Goal: Task Accomplishment & Management: Use online tool/utility

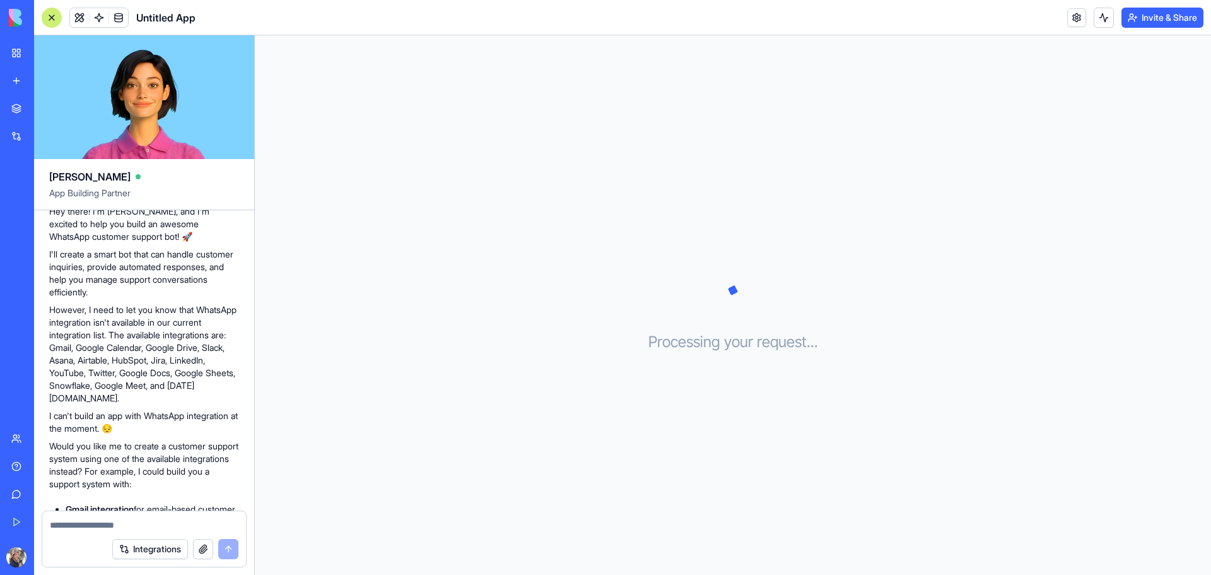
scroll to position [189, 0]
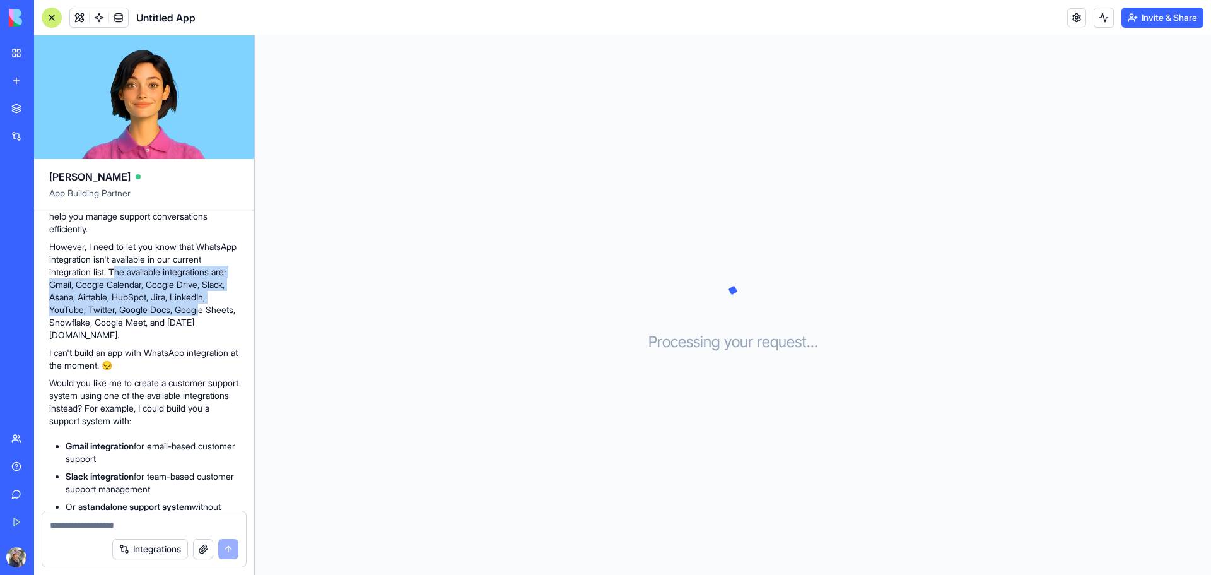
drag, startPoint x: 149, startPoint y: 269, endPoint x: 132, endPoint y: 322, distance: 55.6
click at [132, 322] on p "However, I need to let you know that WhatsApp integration isn't available in ou…" at bounding box center [144, 290] width 190 height 101
drag, startPoint x: 134, startPoint y: 318, endPoint x: 137, endPoint y: 308, distance: 10.2
click at [134, 318] on p "However, I need to let you know that WhatsApp integration isn't available in ou…" at bounding box center [144, 290] width 190 height 101
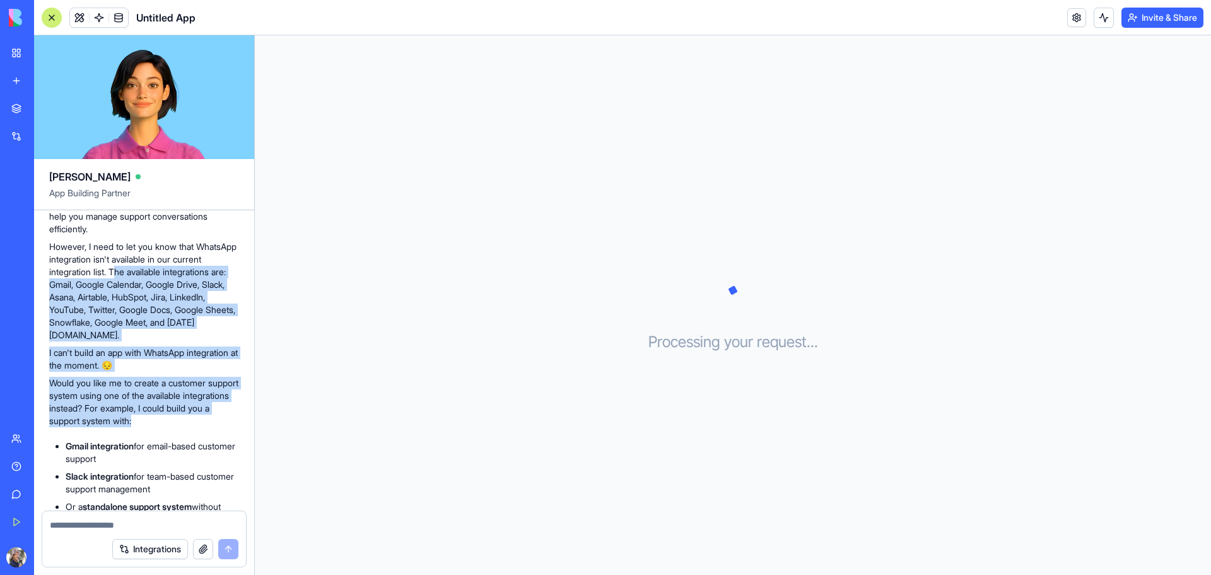
drag, startPoint x: 149, startPoint y: 274, endPoint x: 226, endPoint y: 416, distance: 161.2
click at [226, 416] on div "🤖 WhatsApp Support Bot Coming Up! Hey there! I'm [PERSON_NAME], and I'm excited…" at bounding box center [144, 334] width 190 height 431
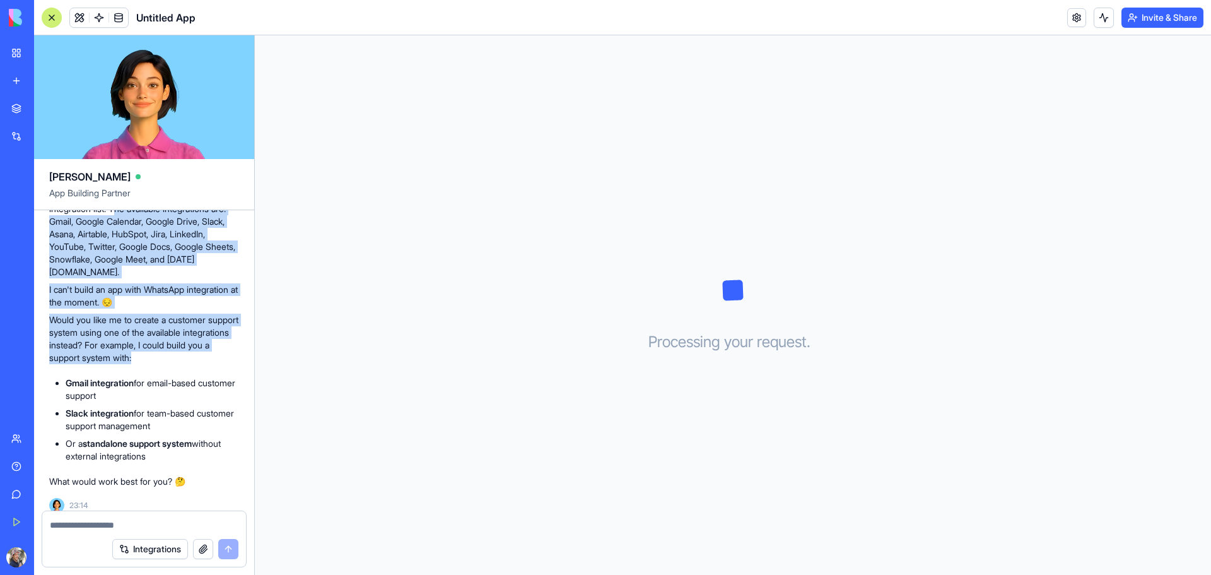
scroll to position [262, 0]
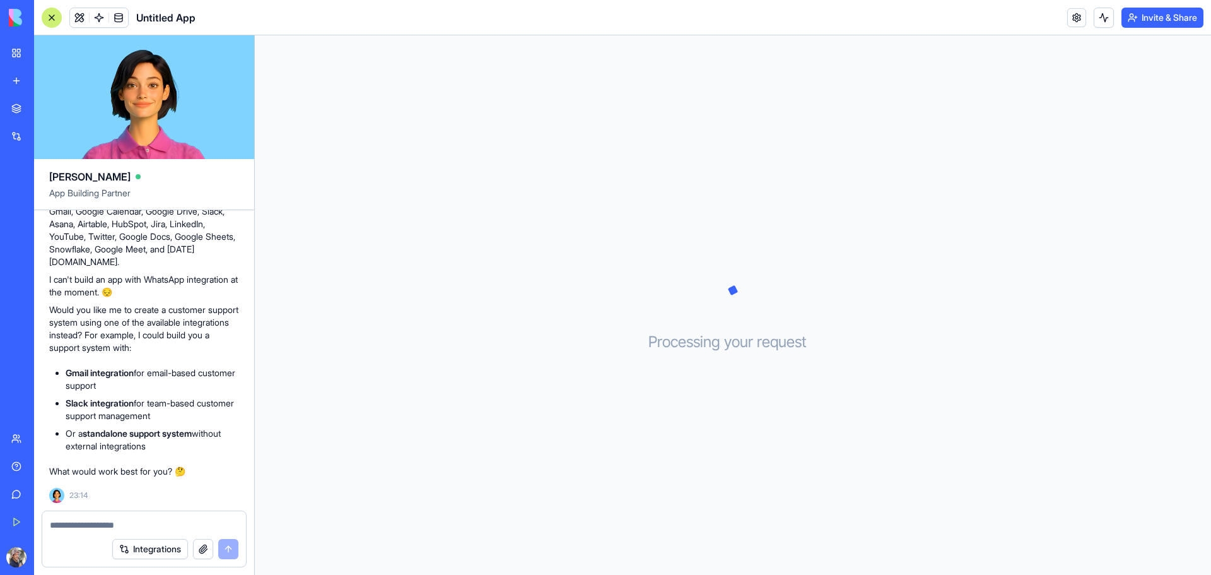
click at [161, 527] on textarea at bounding box center [144, 524] width 189 height 13
type textarea "*"
click at [77, 527] on textarea "**********" at bounding box center [144, 518] width 189 height 25
type textarea "**********"
click at [223, 545] on button "submit" at bounding box center [228, 549] width 20 height 20
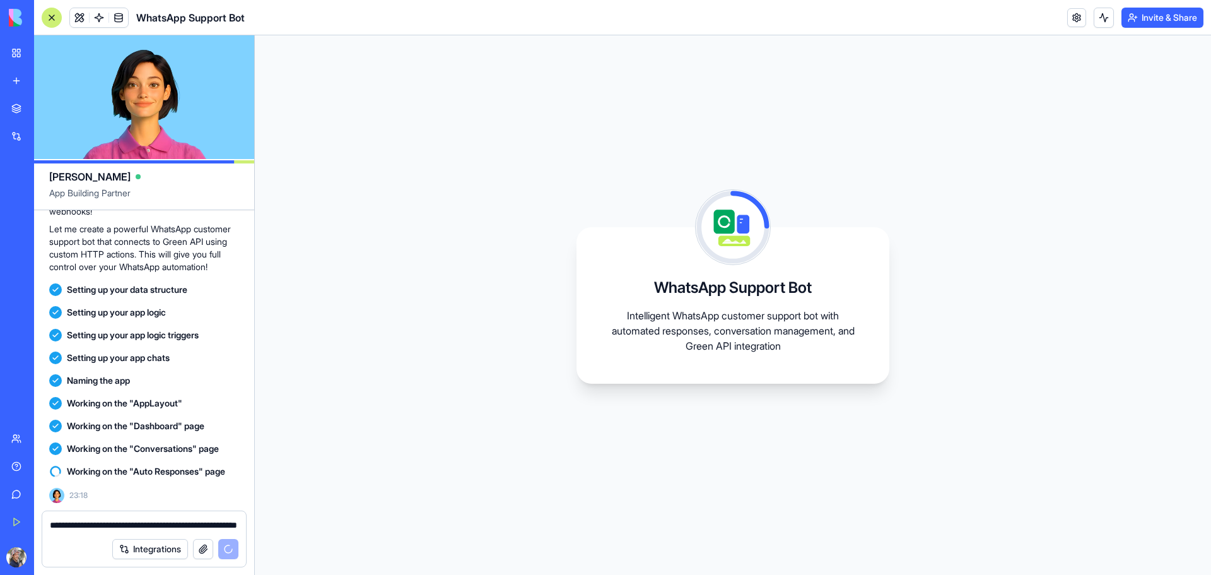
scroll to position [668, 0]
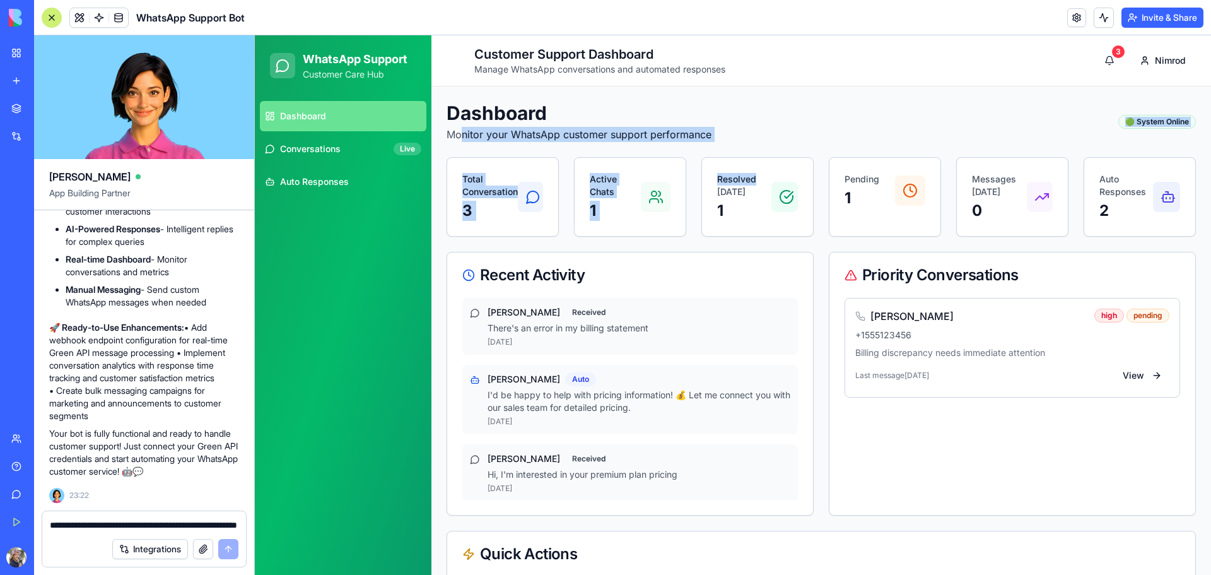
drag, startPoint x: 462, startPoint y: 137, endPoint x: 757, endPoint y: 153, distance: 295.0
click at [757, 153] on div "Dashboard Monitor your WhatsApp customer support performance 🟢 System Online To…" at bounding box center [820, 392] width 749 height 581
click at [759, 146] on div "Dashboard Monitor your WhatsApp customer support performance 🟢 System Online To…" at bounding box center [820, 392] width 749 height 581
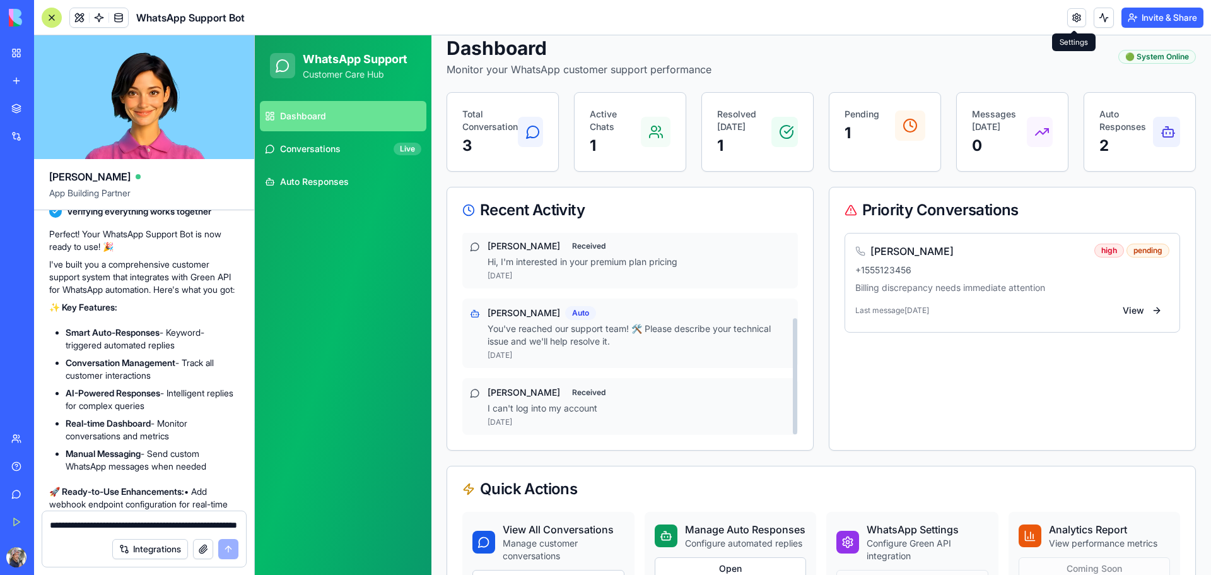
scroll to position [126, 0]
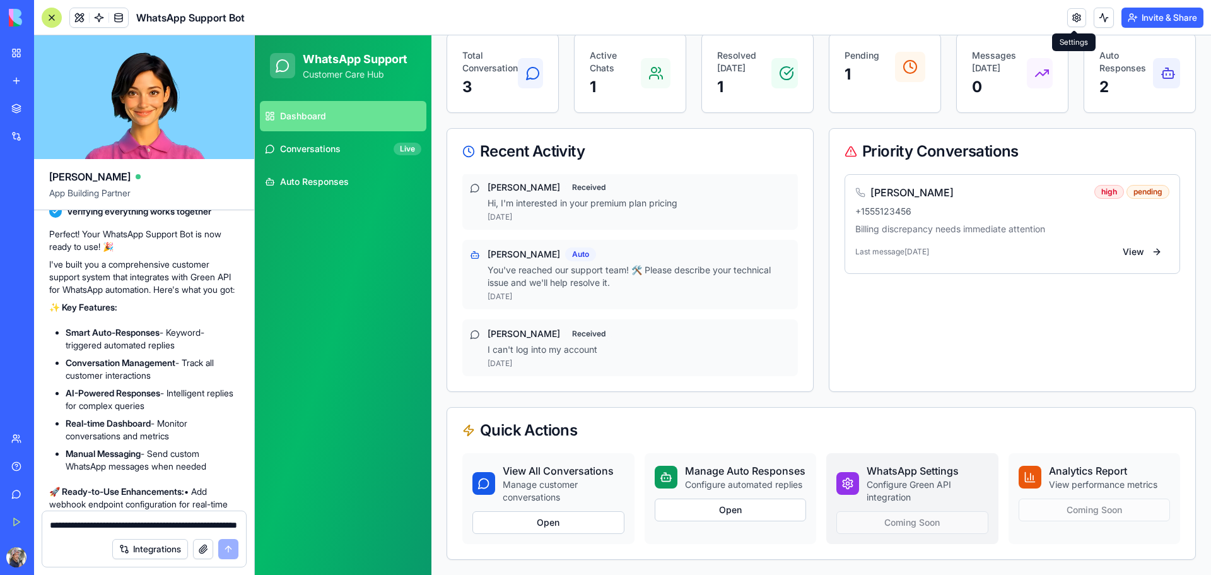
click at [904, 491] on p "Configure Green API integration" at bounding box center [927, 490] width 122 height 25
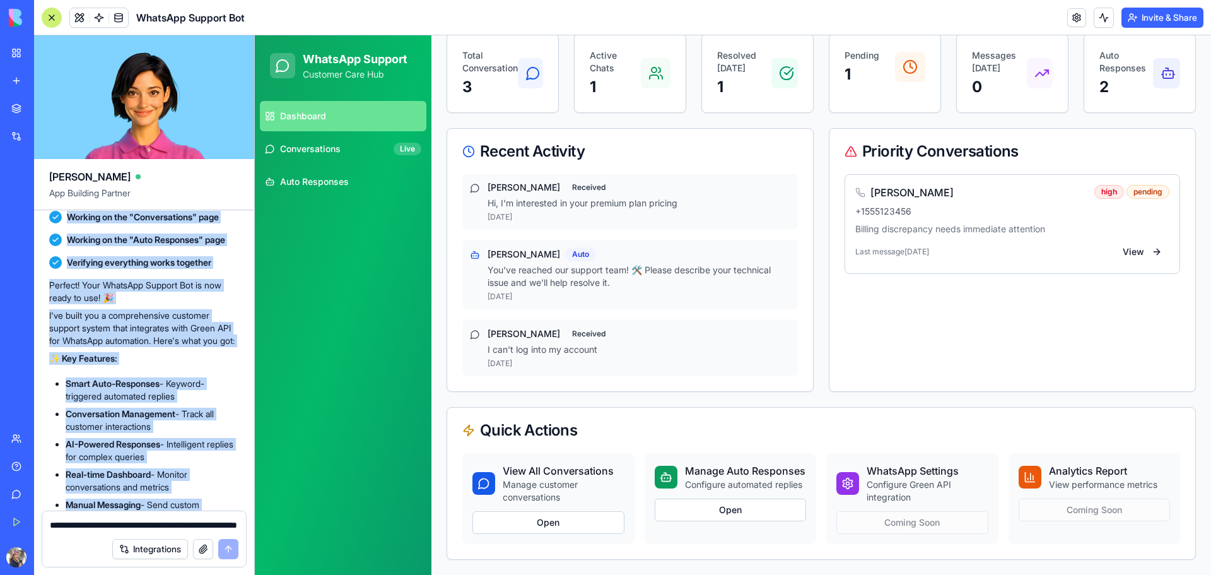
scroll to position [812, 0]
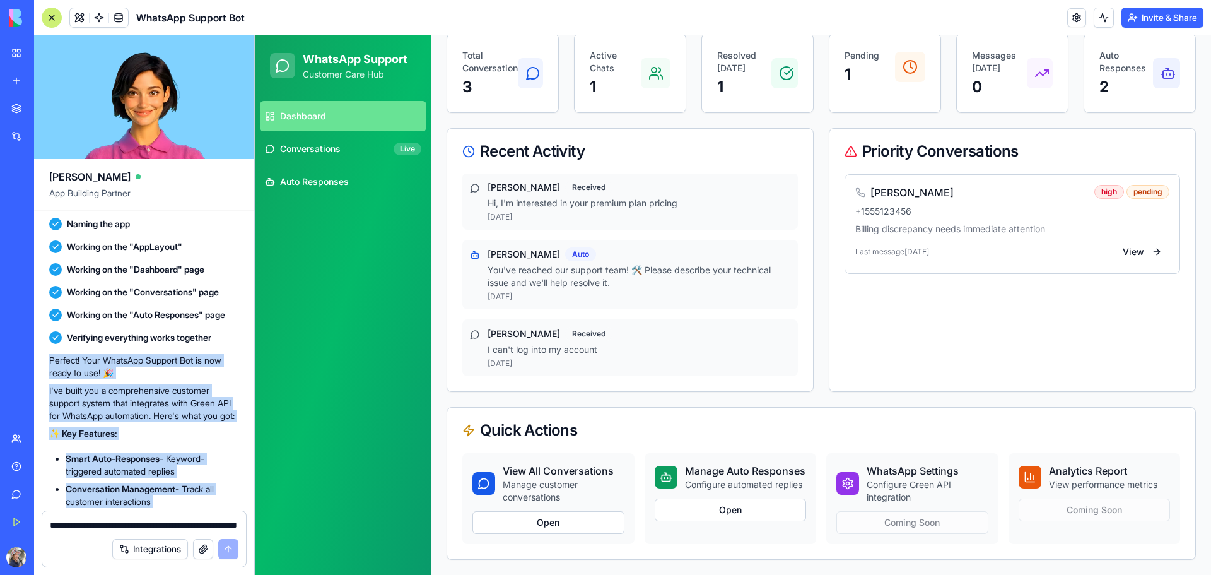
drag, startPoint x: 218, startPoint y: 504, endPoint x: 38, endPoint y: 374, distance: 221.8
click at [38, 374] on div "I want to create an integrated WhatsApp bot for my WhatsApp account using the G…" at bounding box center [144, 99] width 220 height 1403
copy div "Perfect! Your WhatsApp Support Bot is now ready to use! 🎉 I've built you a comp…"
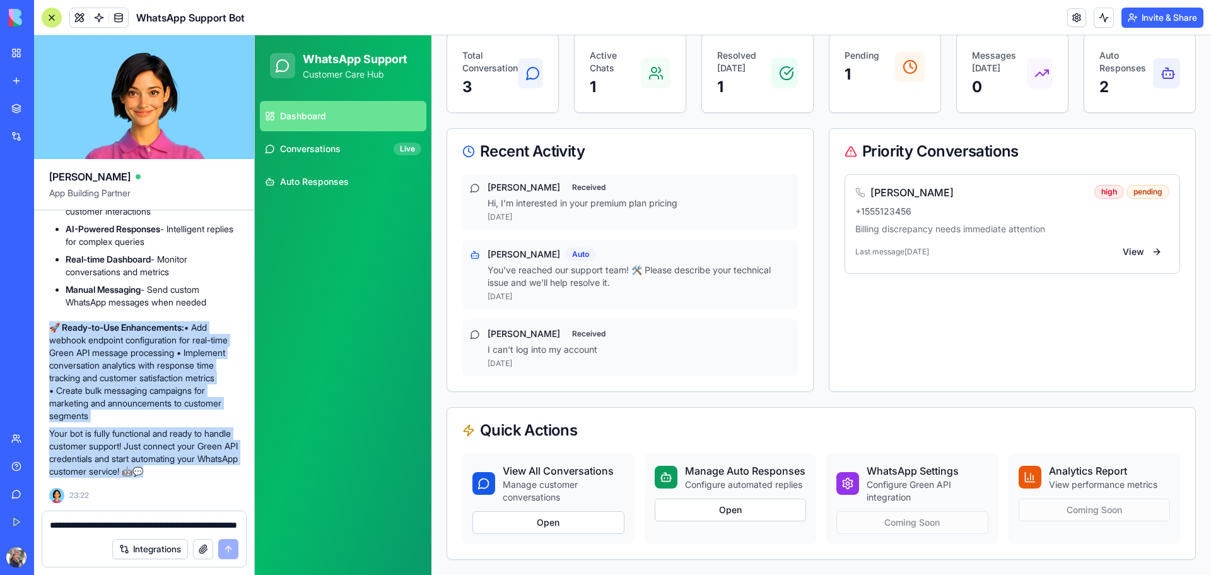
scroll to position [1128, 0]
drag, startPoint x: 223, startPoint y: 470, endPoint x: 55, endPoint y: 324, distance: 221.7
click at [55, 324] on div "Perfect! Your WhatsApp Support Bot is now ready to use! 🎉 I've built you a comp…" at bounding box center [144, 271] width 190 height 414
copy div "Ready-to-Use Enhancements: • Add webhook endpoint configuration for real-time G…"
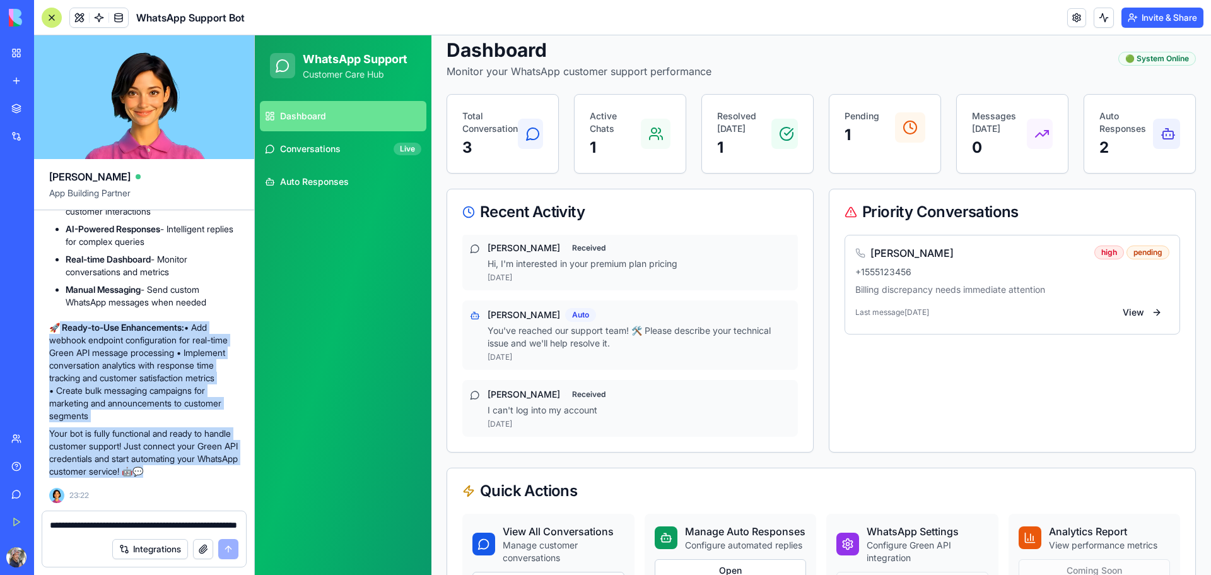
scroll to position [0, 0]
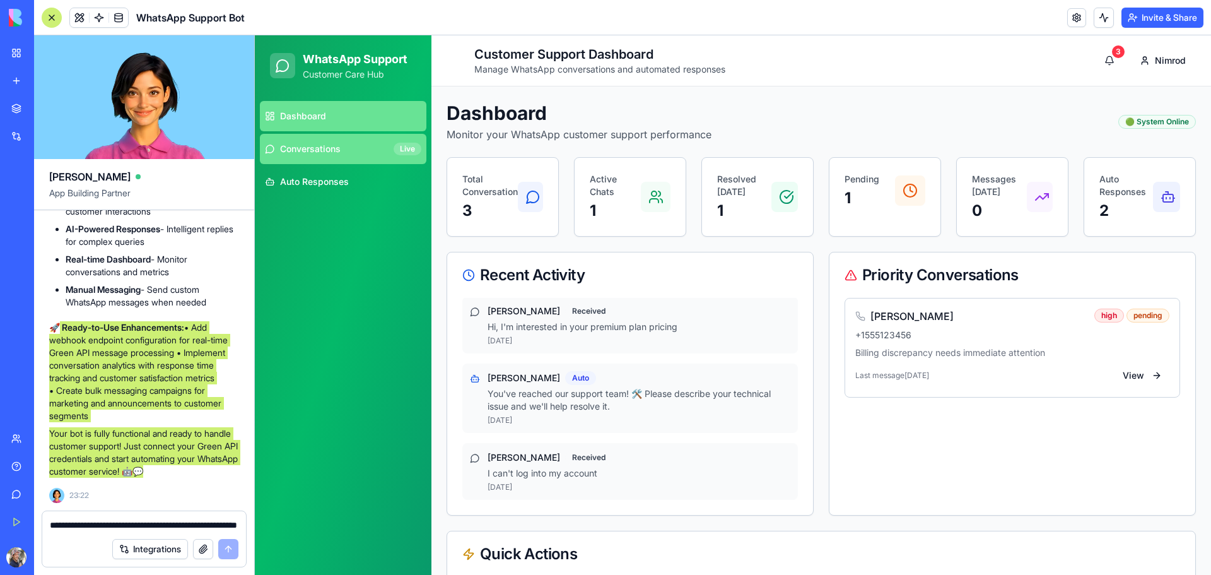
click at [370, 144] on link "Conversations Live" at bounding box center [343, 149] width 166 height 30
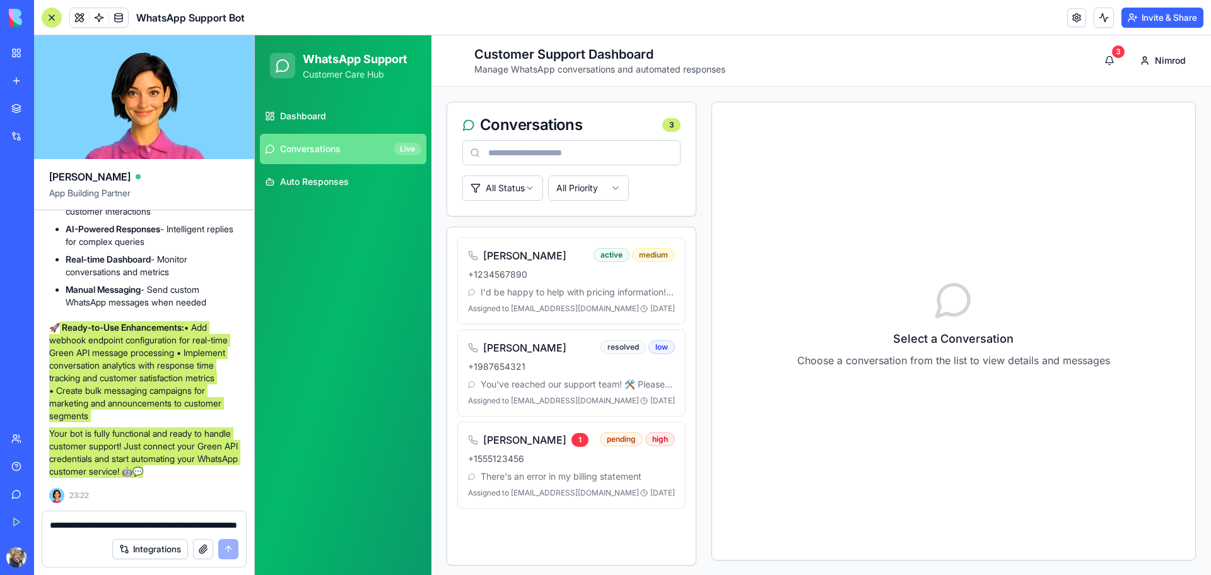
click at [351, 164] on ul "Dashboard Conversations Live Auto Responses" at bounding box center [343, 149] width 166 height 96
click at [347, 172] on link "Auto Responses" at bounding box center [343, 181] width 166 height 30
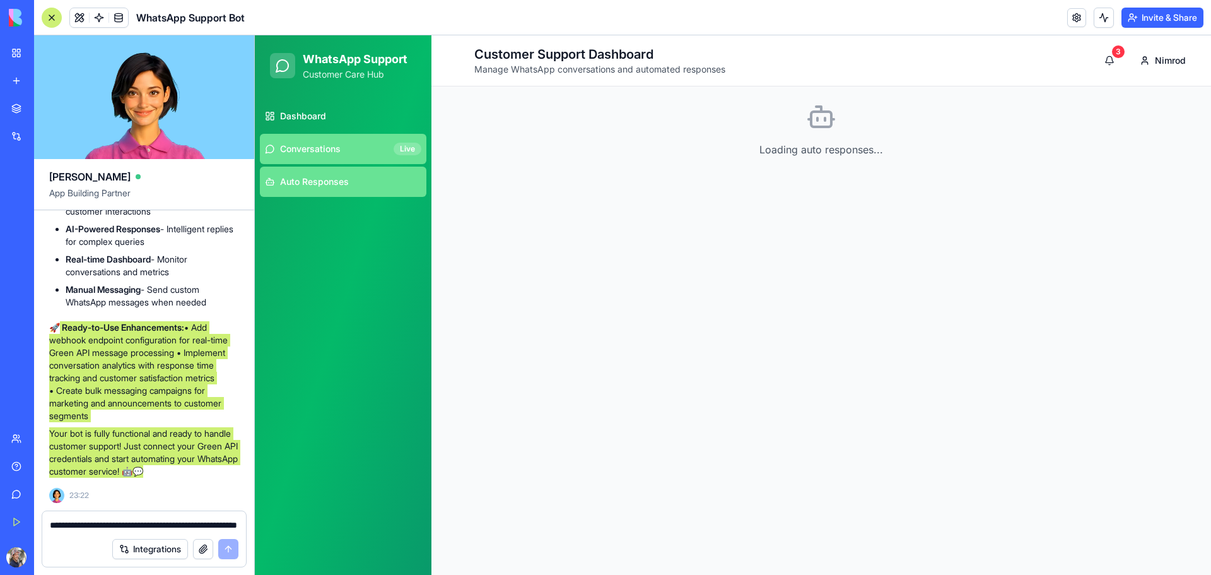
click at [344, 158] on link "Conversations Live" at bounding box center [343, 149] width 166 height 30
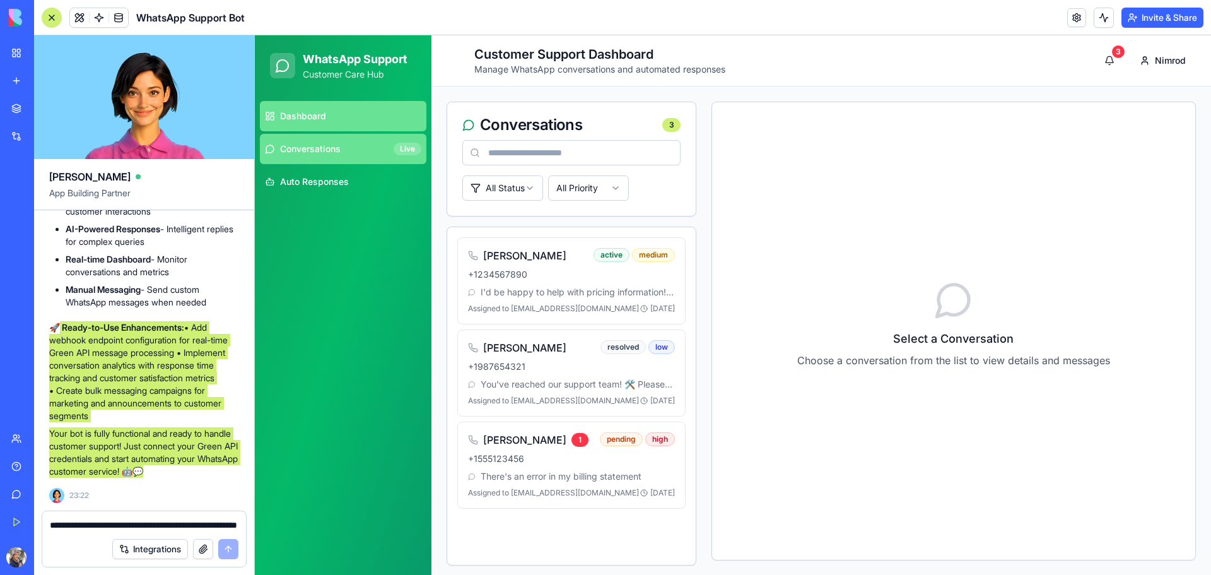
click at [353, 108] on link "Dashboard" at bounding box center [343, 116] width 166 height 30
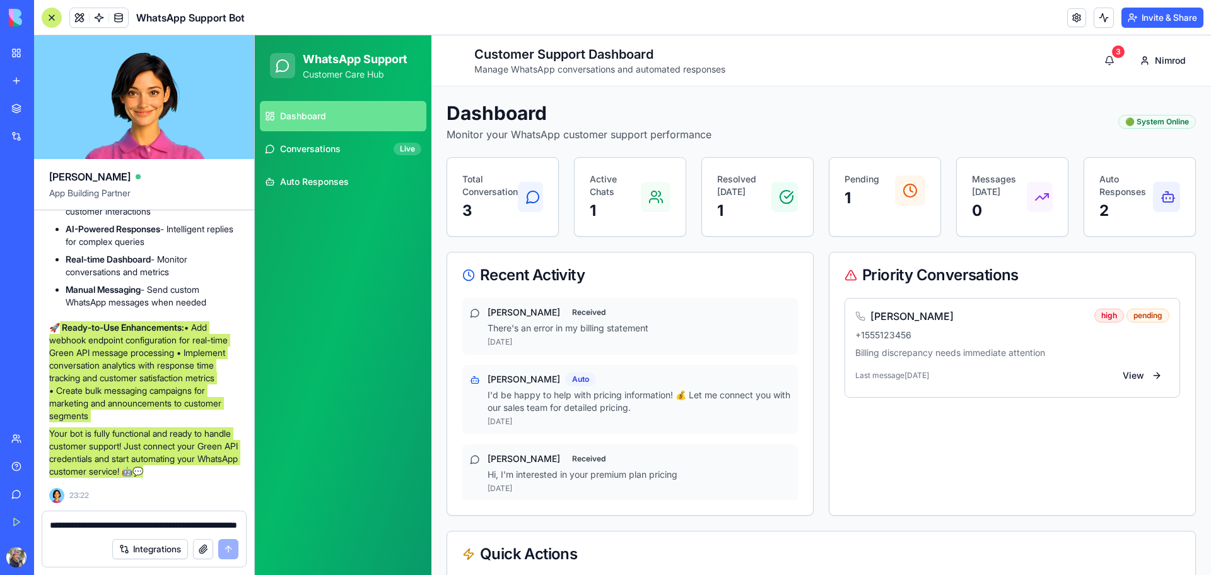
click at [354, 166] on ul "Dashboard Conversations Live Auto Responses" at bounding box center [343, 149] width 166 height 96
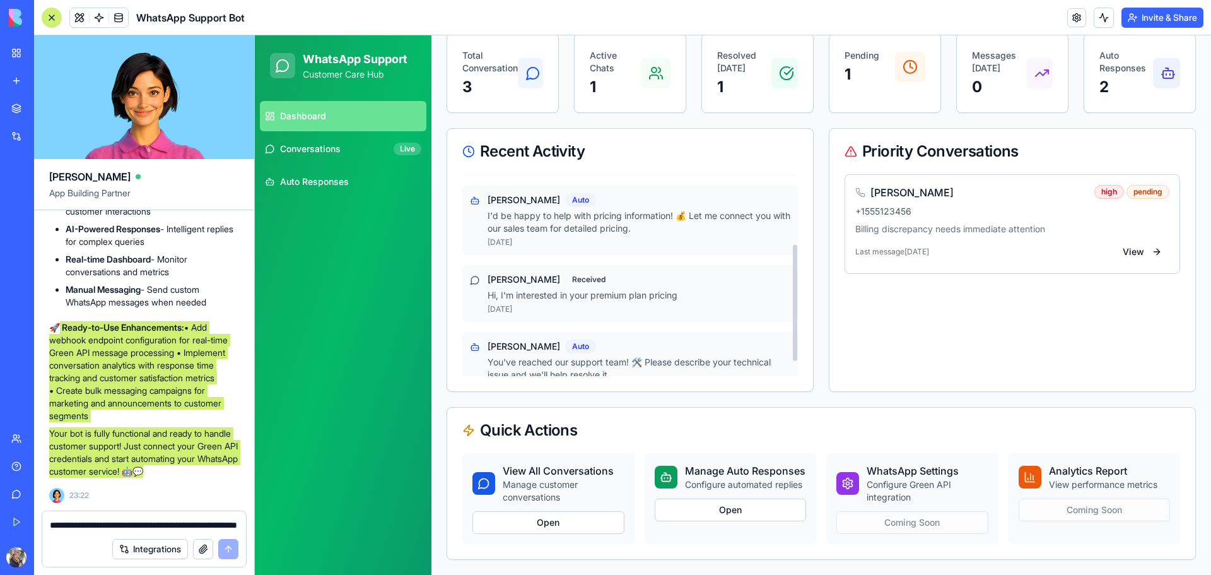
scroll to position [126, 0]
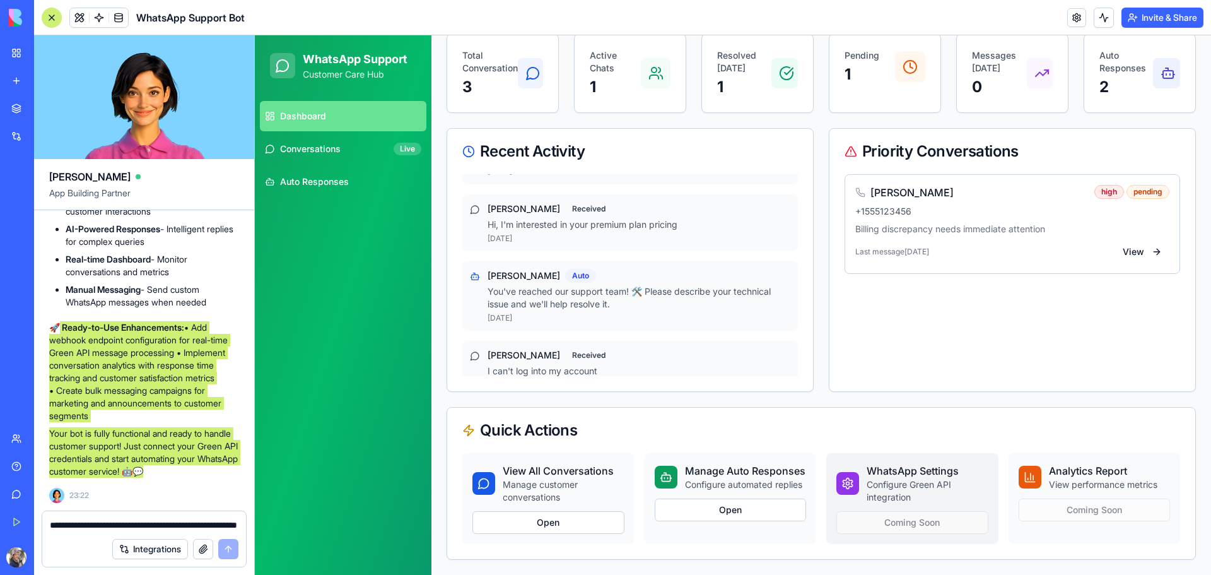
click at [886, 522] on div "WhatsApp Settings Configure Green API integration Coming Soon" at bounding box center [912, 498] width 172 height 91
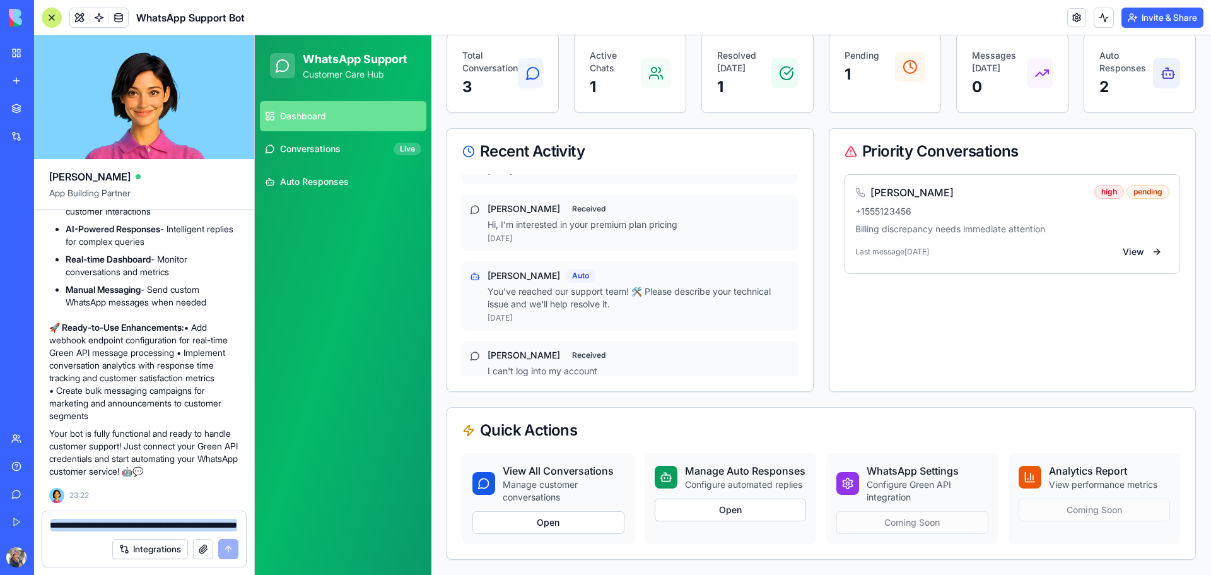
drag, startPoint x: 169, startPoint y: 537, endPoint x: 175, endPoint y: 528, distance: 10.0
click at [175, 528] on form "**********" at bounding box center [144, 538] width 205 height 57
click at [175, 528] on textarea "**********" at bounding box center [144, 524] width 189 height 13
type textarea "*"
type textarea "**********"
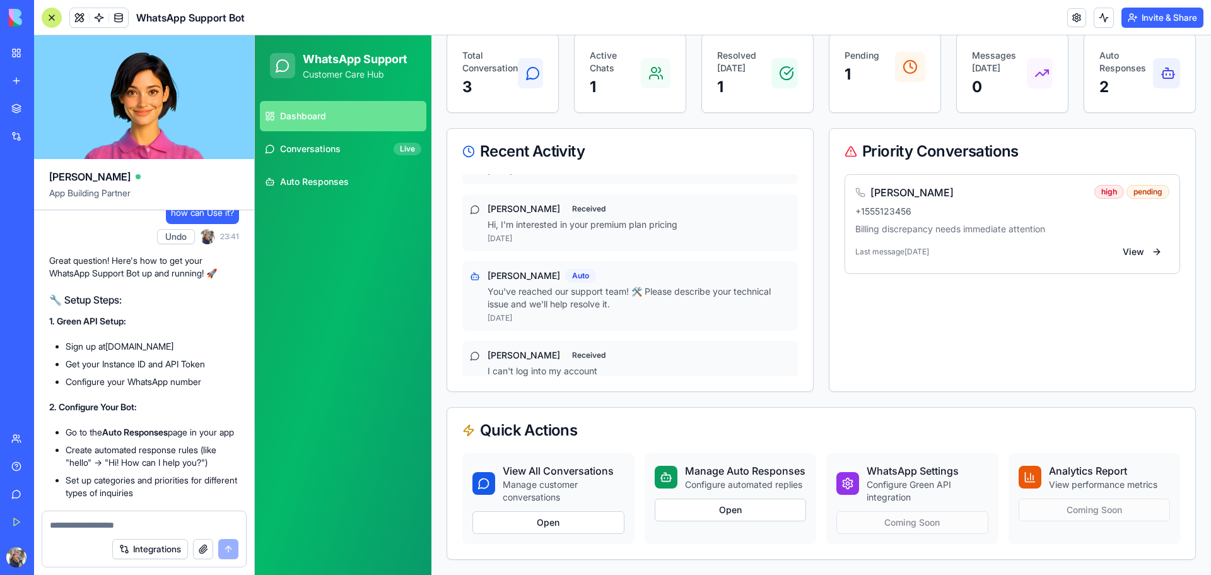
scroll to position [1380, 0]
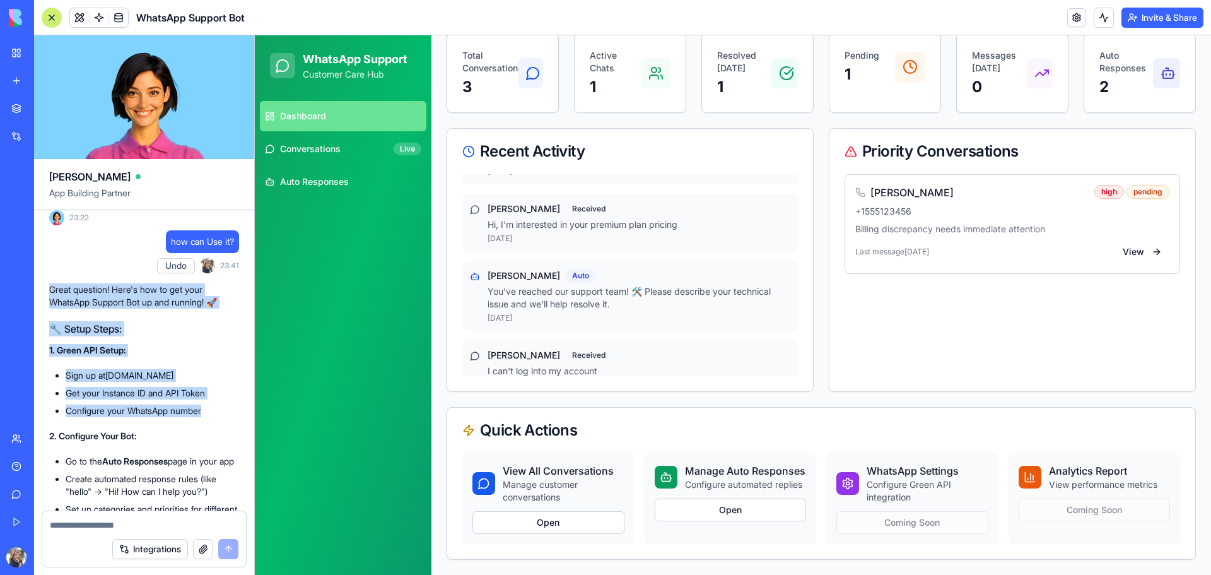
drag, startPoint x: 47, startPoint y: 311, endPoint x: 242, endPoint y: 434, distance: 230.4
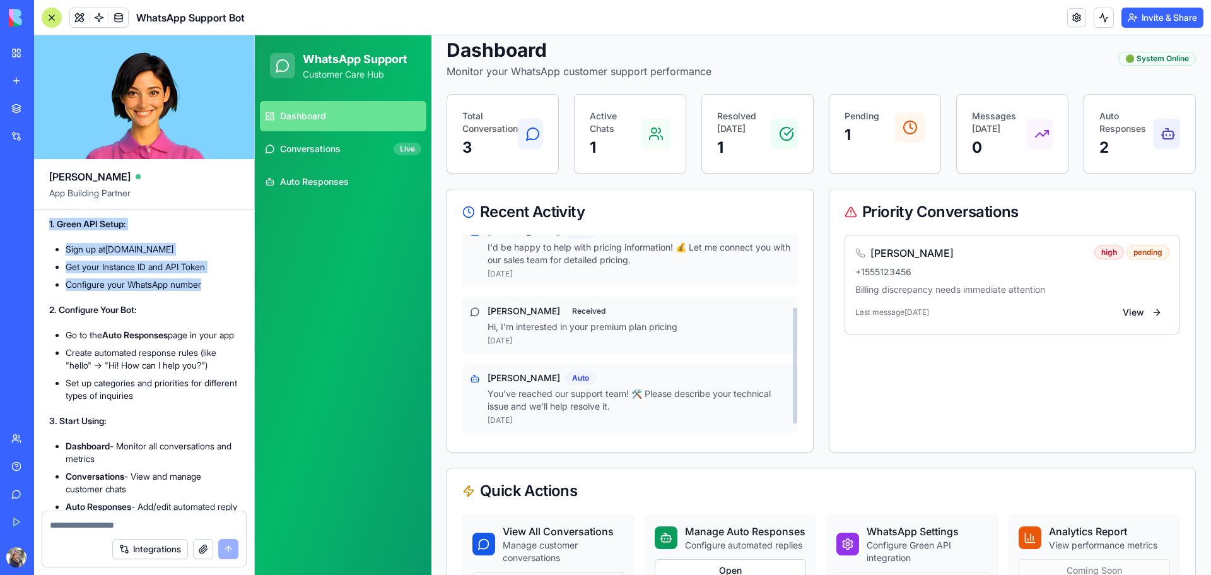
scroll to position [63, 0]
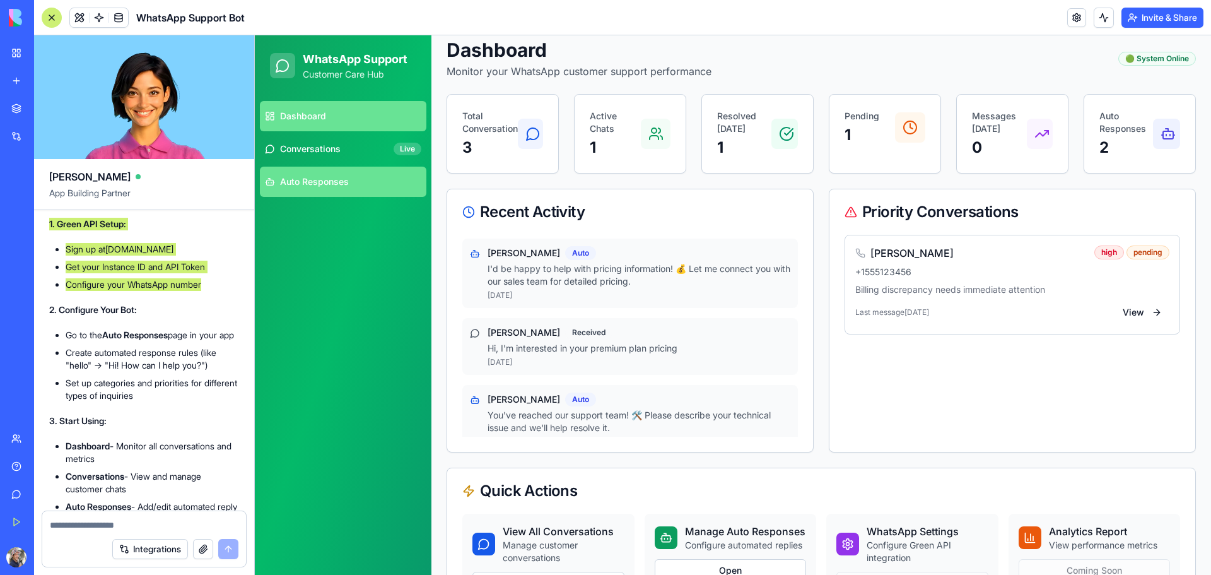
click at [327, 166] on link "Auto Responses" at bounding box center [343, 181] width 166 height 30
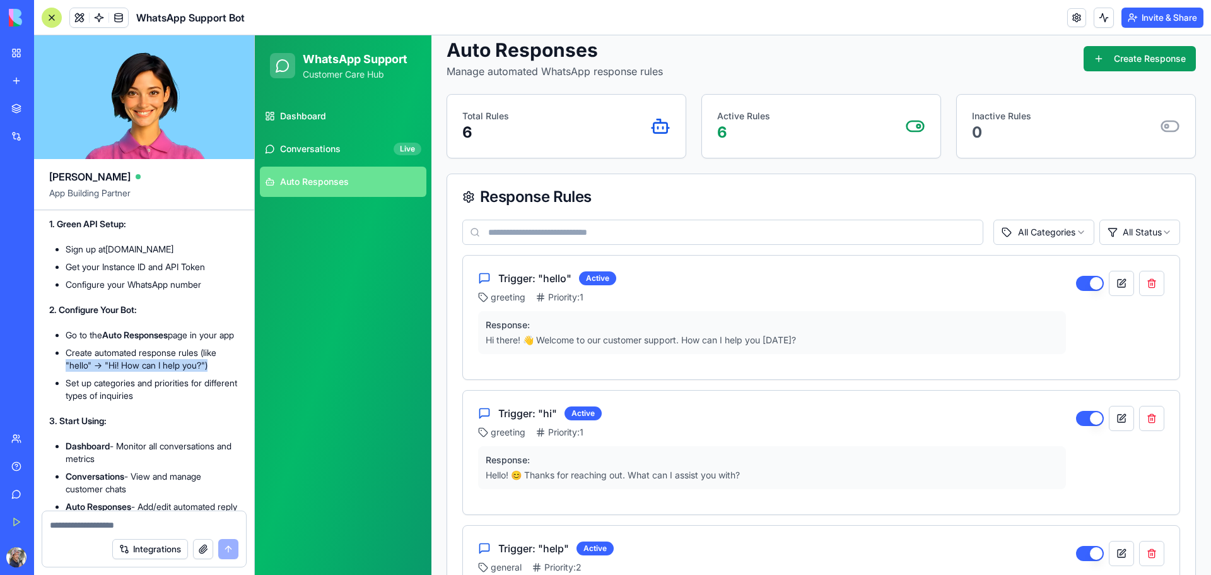
drag, startPoint x: 69, startPoint y: 406, endPoint x: 254, endPoint y: 405, distance: 184.8
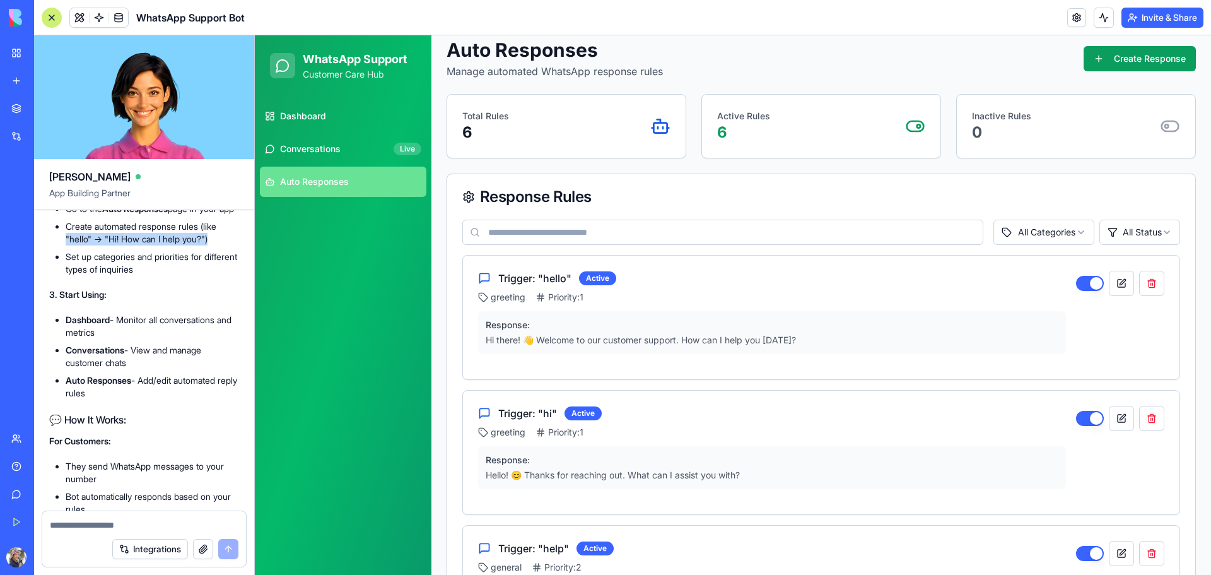
scroll to position [1569, 0]
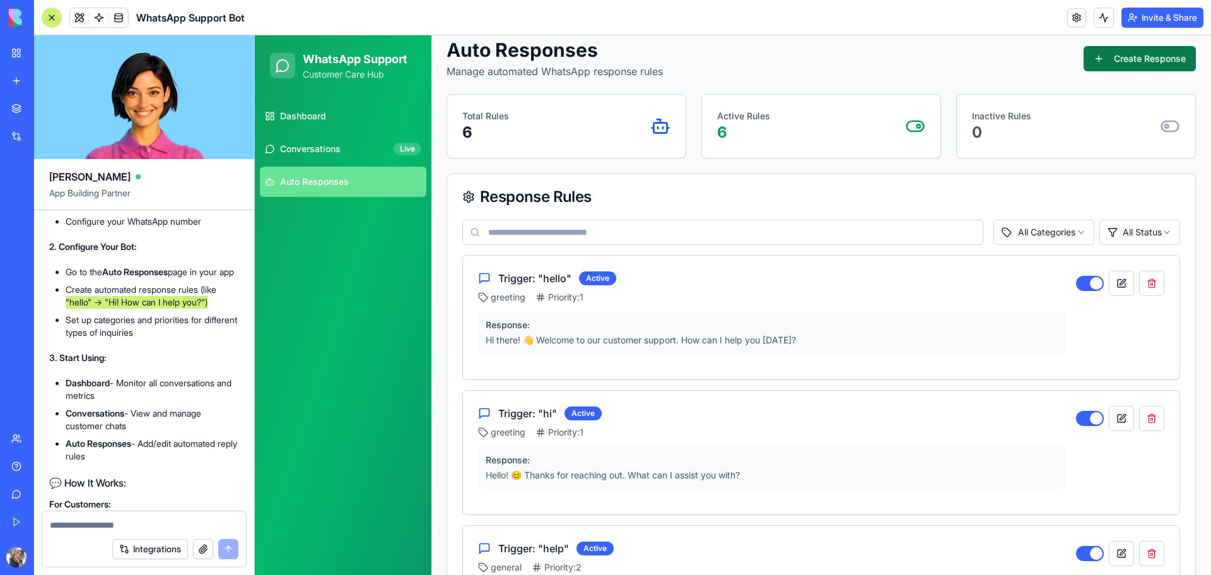
click at [1090, 61] on button "Create Response" at bounding box center [1139, 58] width 112 height 25
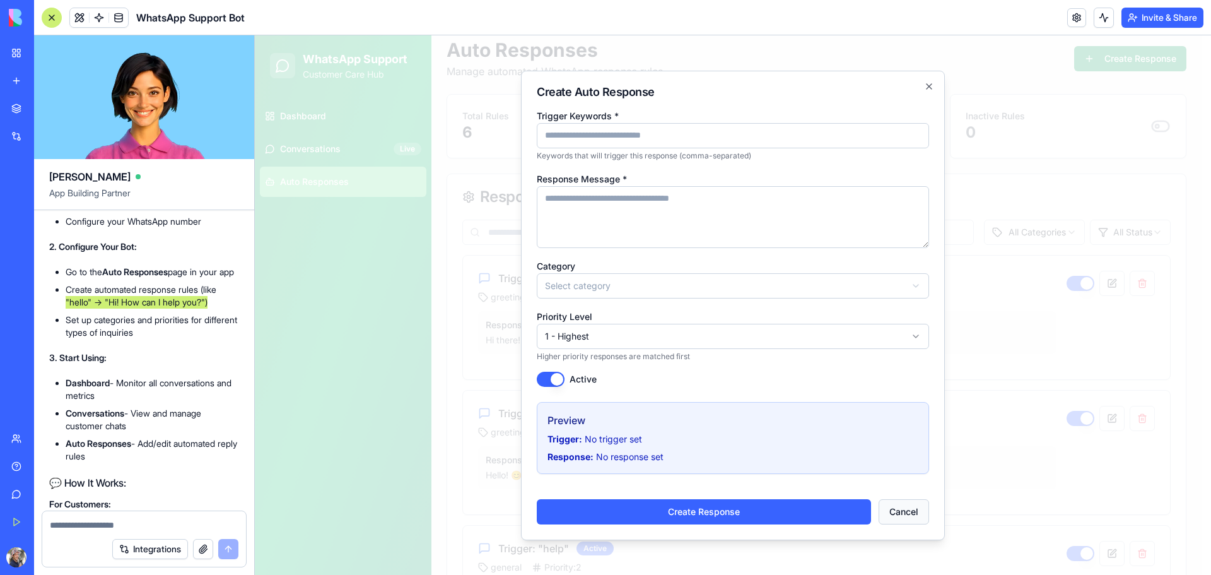
click at [885, 513] on button "Cancel" at bounding box center [903, 511] width 50 height 25
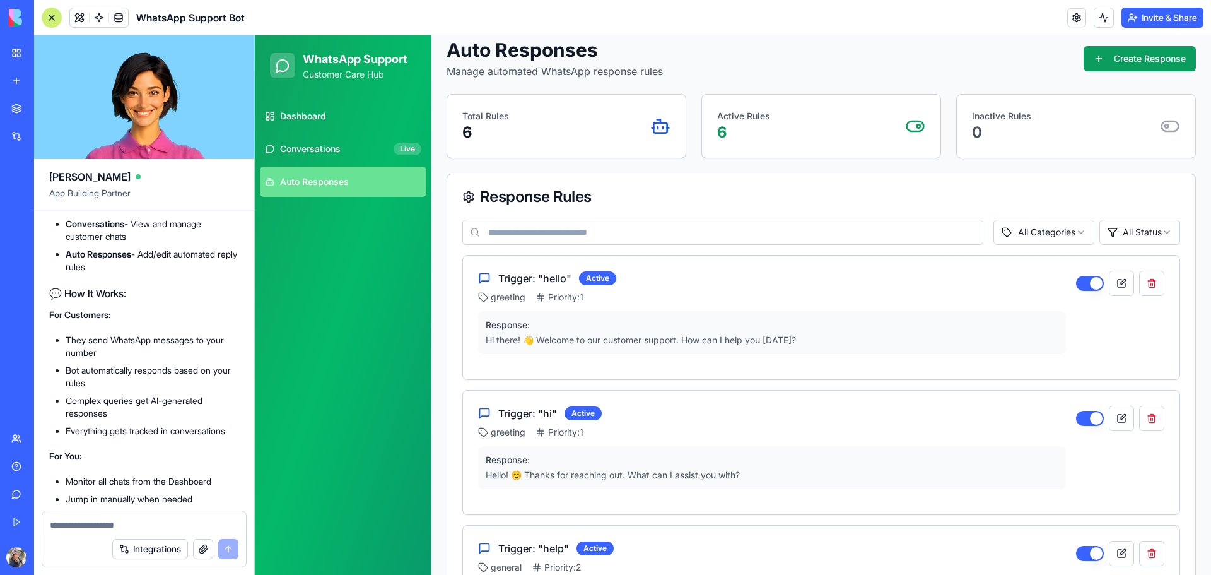
scroll to position [2010, 0]
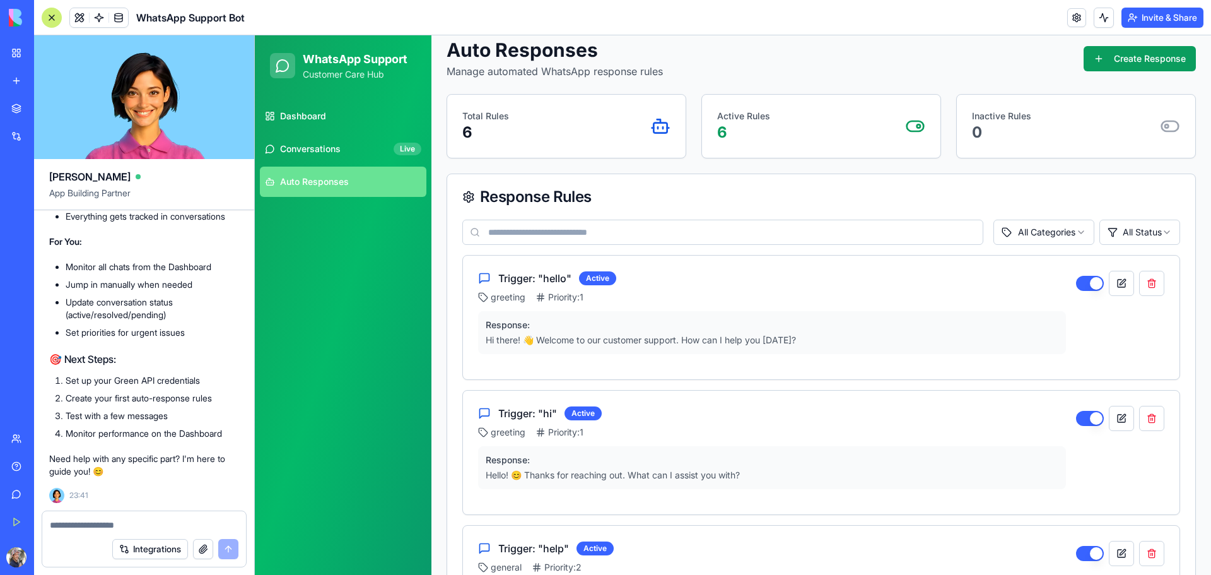
drag, startPoint x: 139, startPoint y: 525, endPoint x: 144, endPoint y: 335, distance: 189.2
click at [139, 525] on textarea at bounding box center [144, 524] width 189 height 13
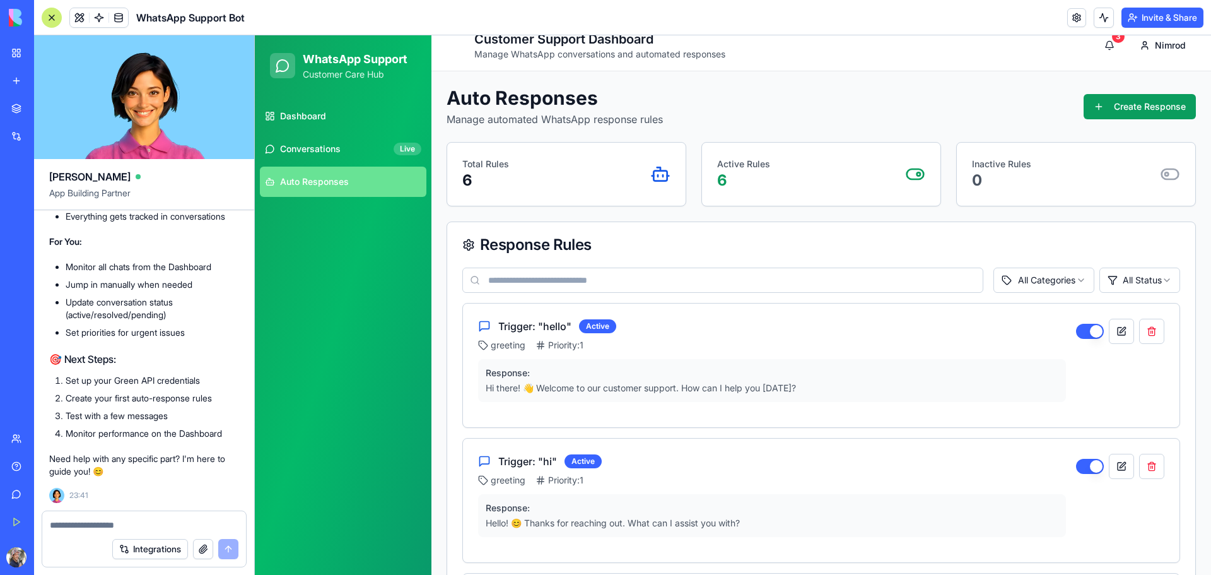
scroll to position [0, 0]
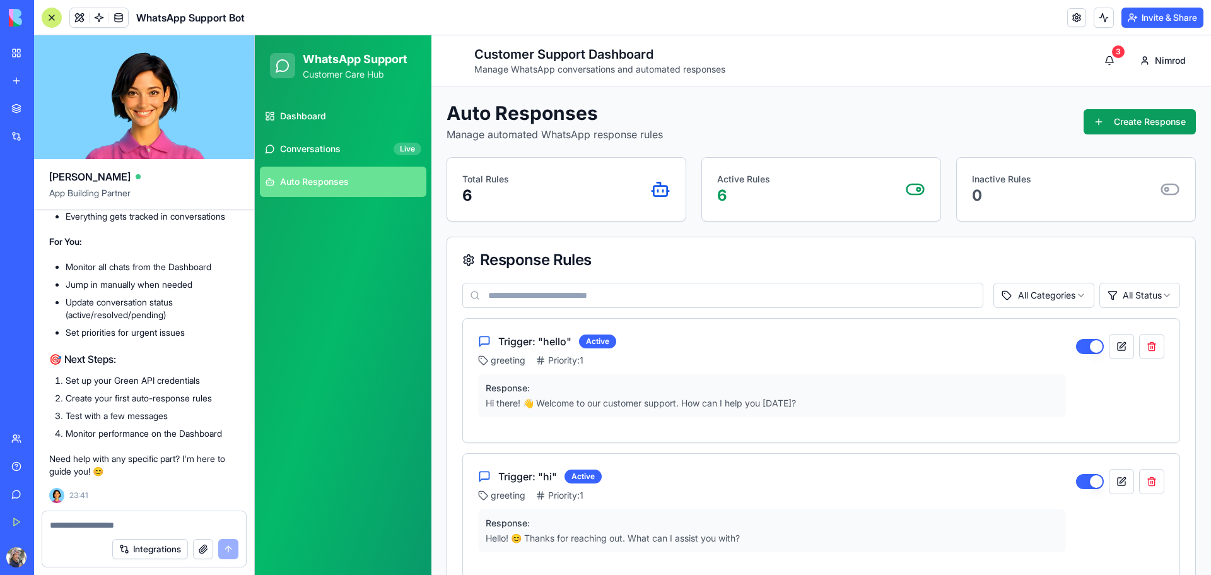
click at [98, 520] on textarea at bounding box center [144, 524] width 189 height 13
type textarea "**********"
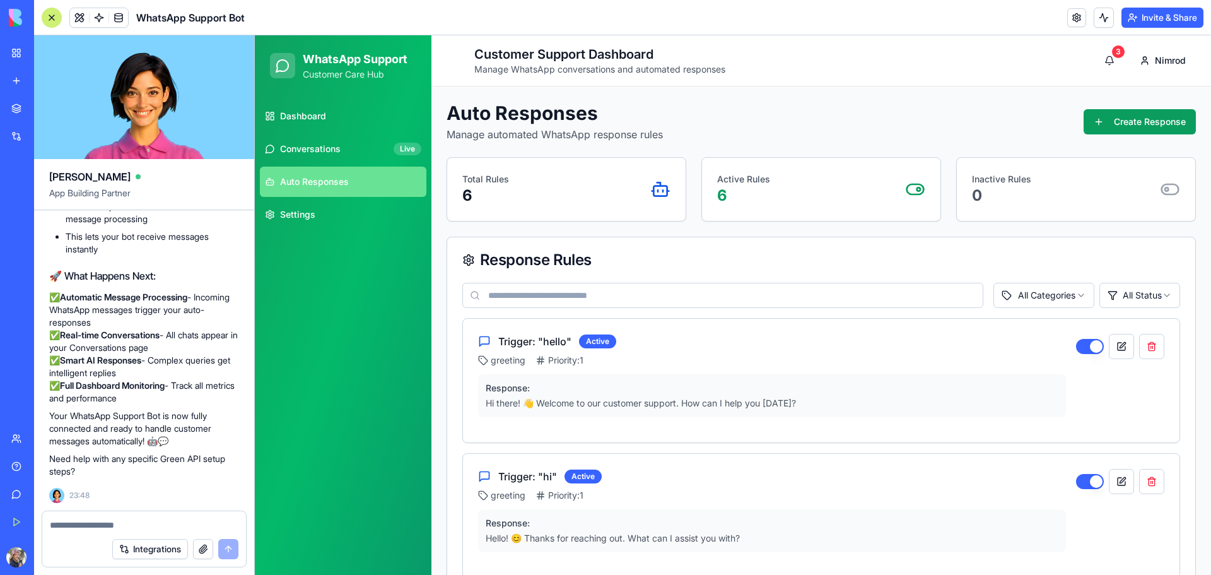
scroll to position [3083, 0]
click at [1099, 61] on button "3" at bounding box center [1109, 60] width 25 height 25
click at [1101, 64] on button "3" at bounding box center [1109, 60] width 25 height 25
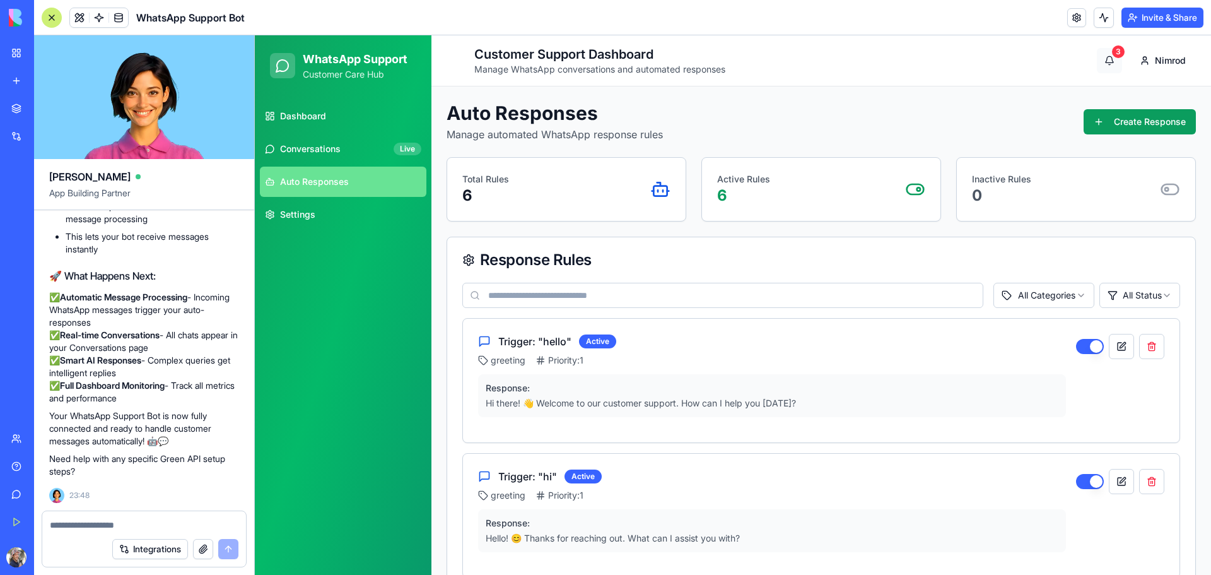
click at [1104, 64] on button "3" at bounding box center [1109, 60] width 25 height 25
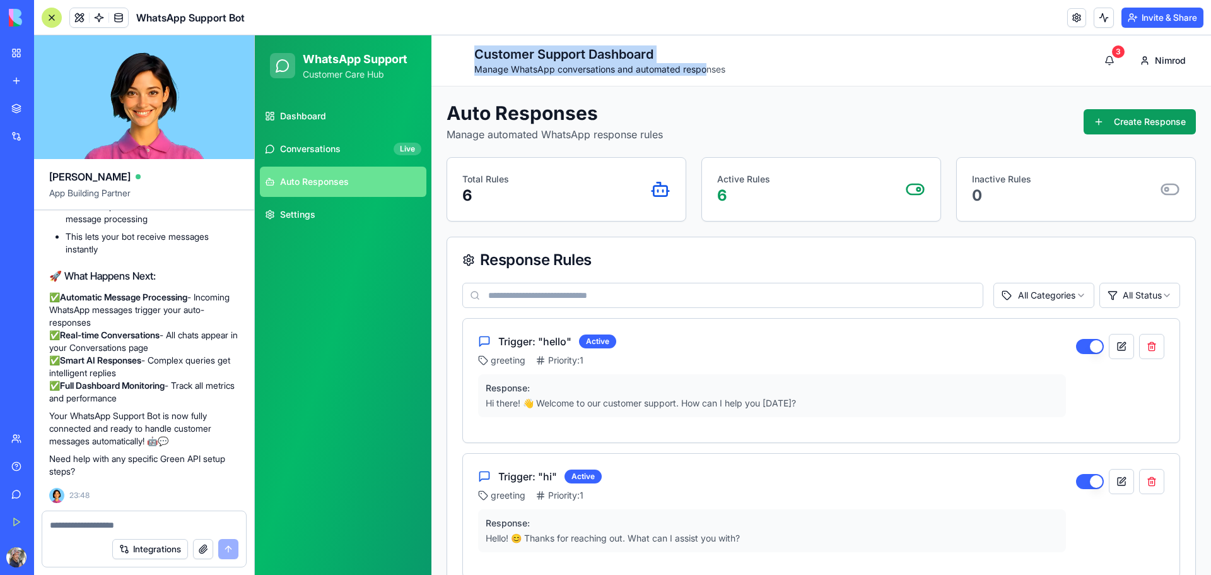
drag, startPoint x: 536, startPoint y: 55, endPoint x: 705, endPoint y: 69, distance: 169.6
click at [705, 69] on div "Customer Support Dashboard Manage WhatsApp conversations and automated responses" at bounding box center [599, 60] width 251 height 30
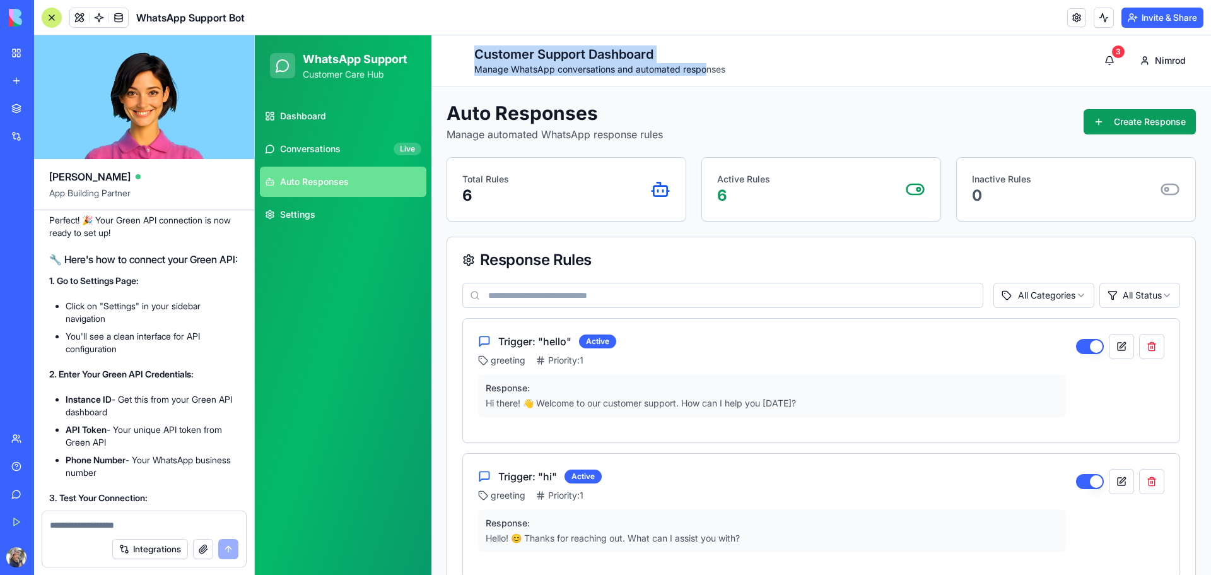
scroll to position [2641, 0]
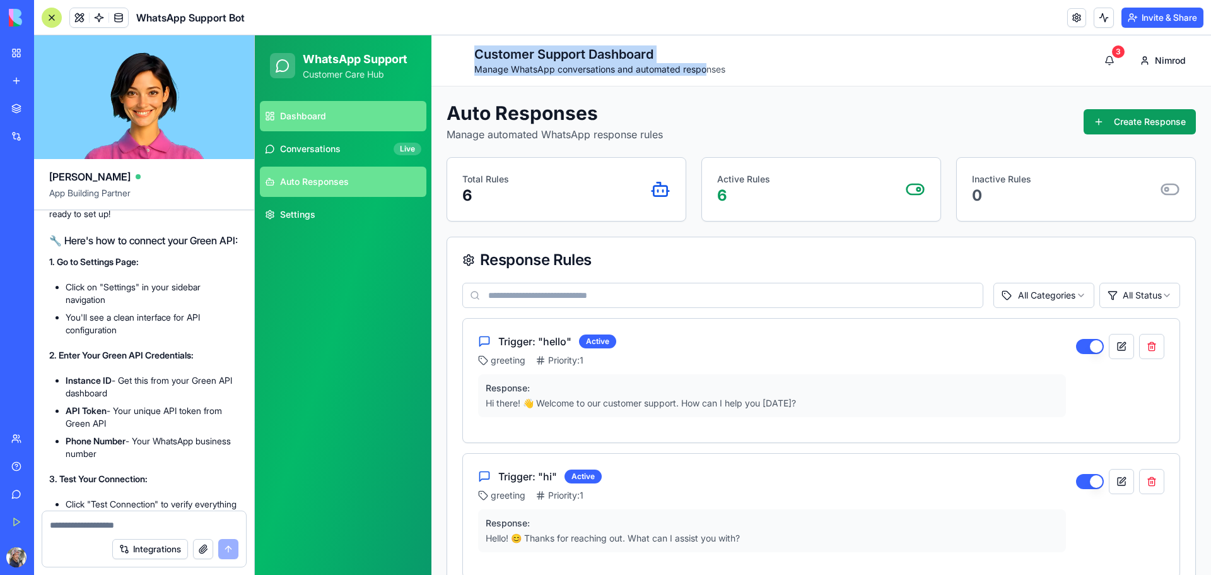
click at [358, 117] on link "Dashboard" at bounding box center [343, 116] width 166 height 30
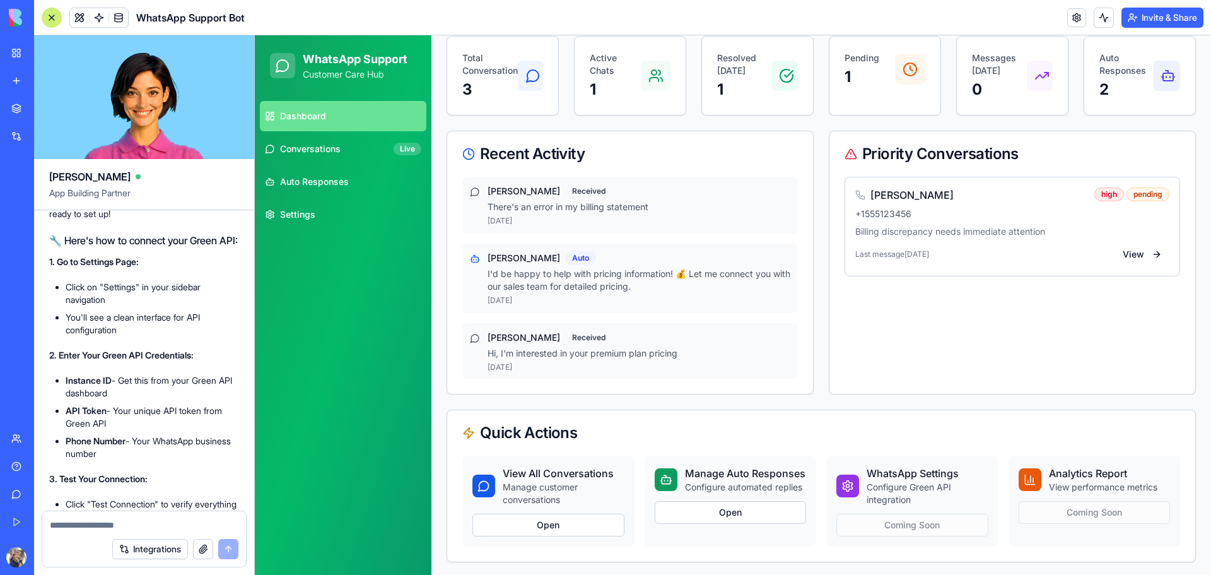
scroll to position [126, 0]
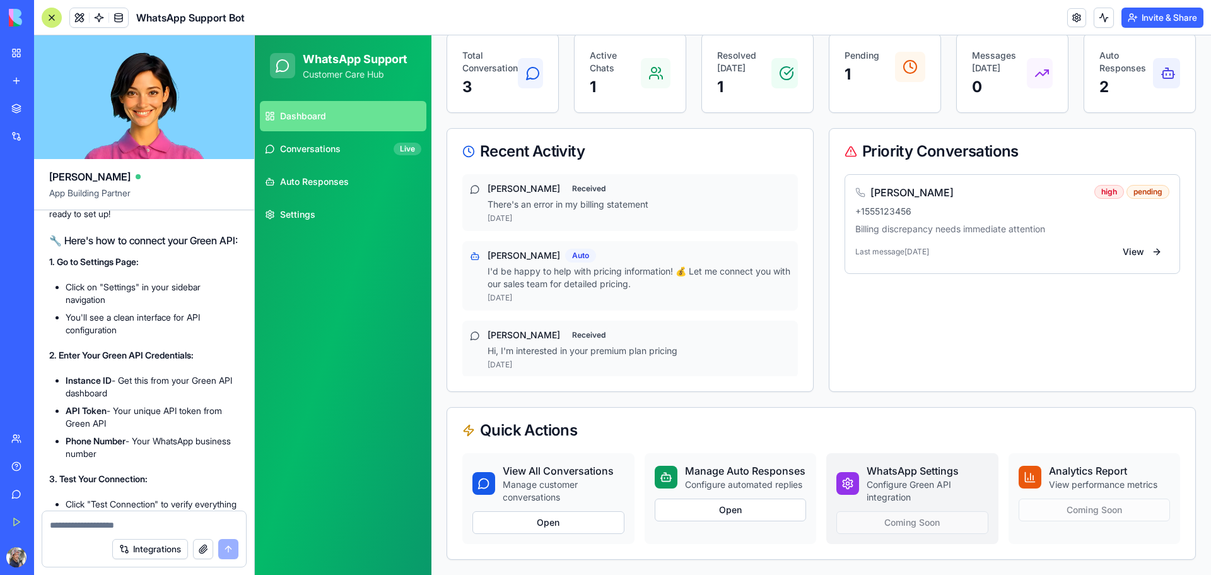
click at [912, 522] on div "WhatsApp Settings Configure Green API integration Coming Soon" at bounding box center [912, 498] width 172 height 91
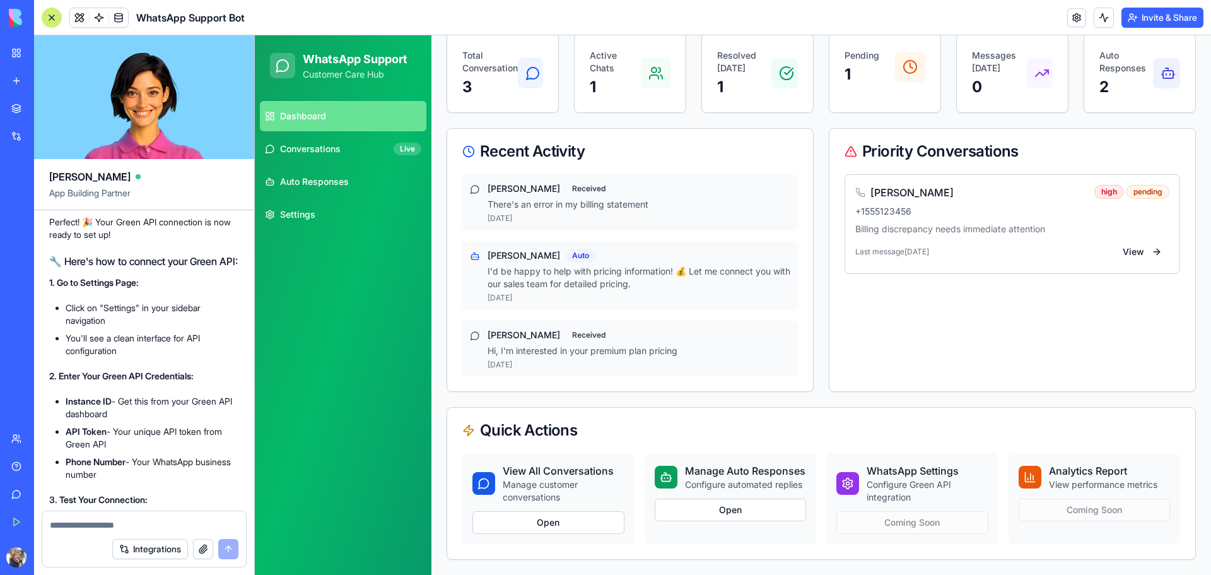
scroll to position [2641, 0]
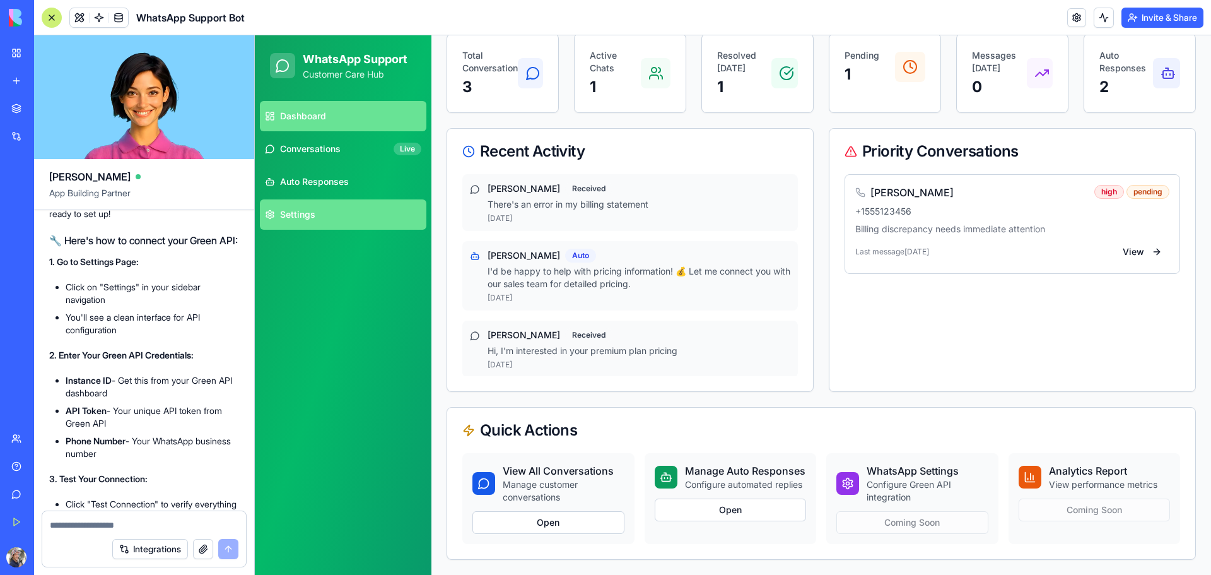
click at [319, 211] on link "Settings" at bounding box center [343, 214] width 166 height 30
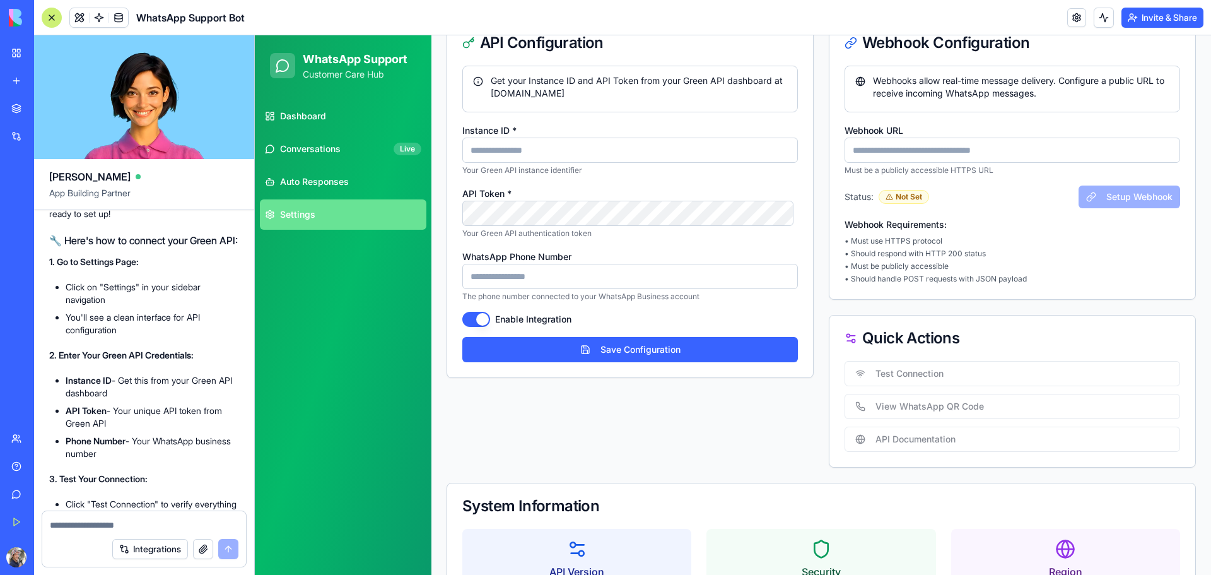
scroll to position [150, 0]
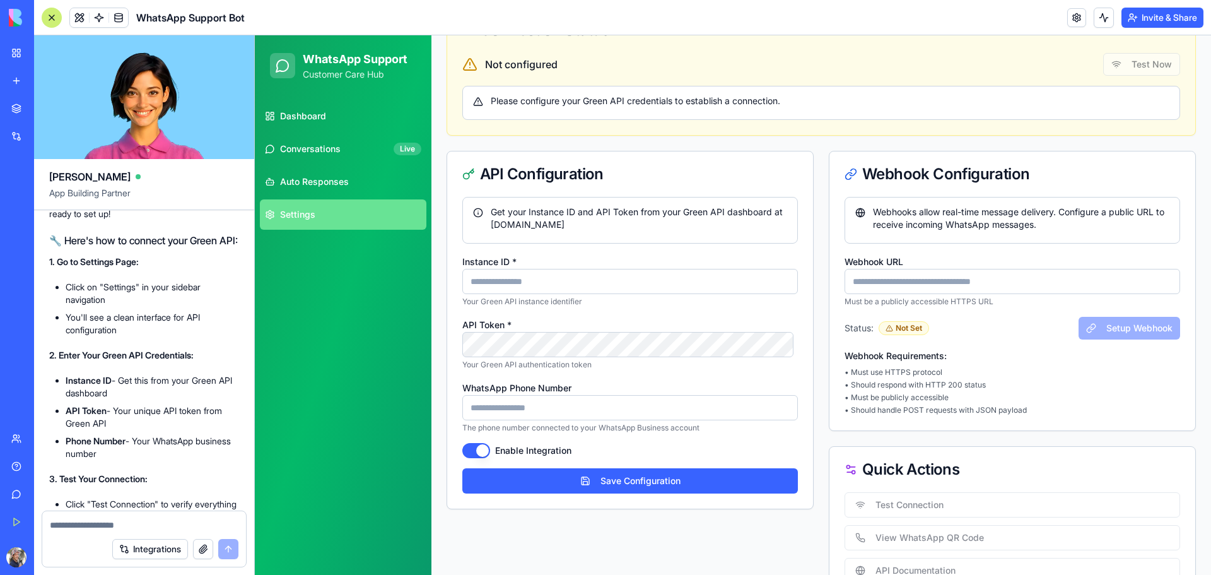
click at [521, 281] on input "Instance ID *" at bounding box center [629, 281] width 335 height 25
paste input "**********"
click at [629, 276] on input "**********" at bounding box center [629, 281] width 335 height 25
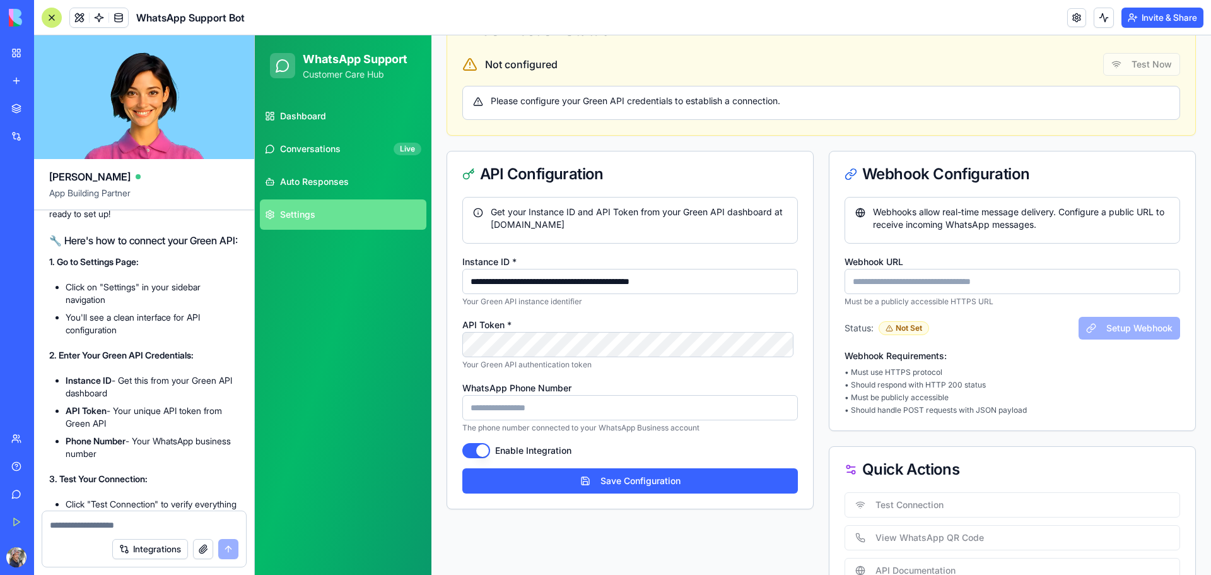
paste input
type input "**********"
click at [554, 412] on input "WhatsApp Phone Number" at bounding box center [629, 407] width 335 height 25
type input "**********"
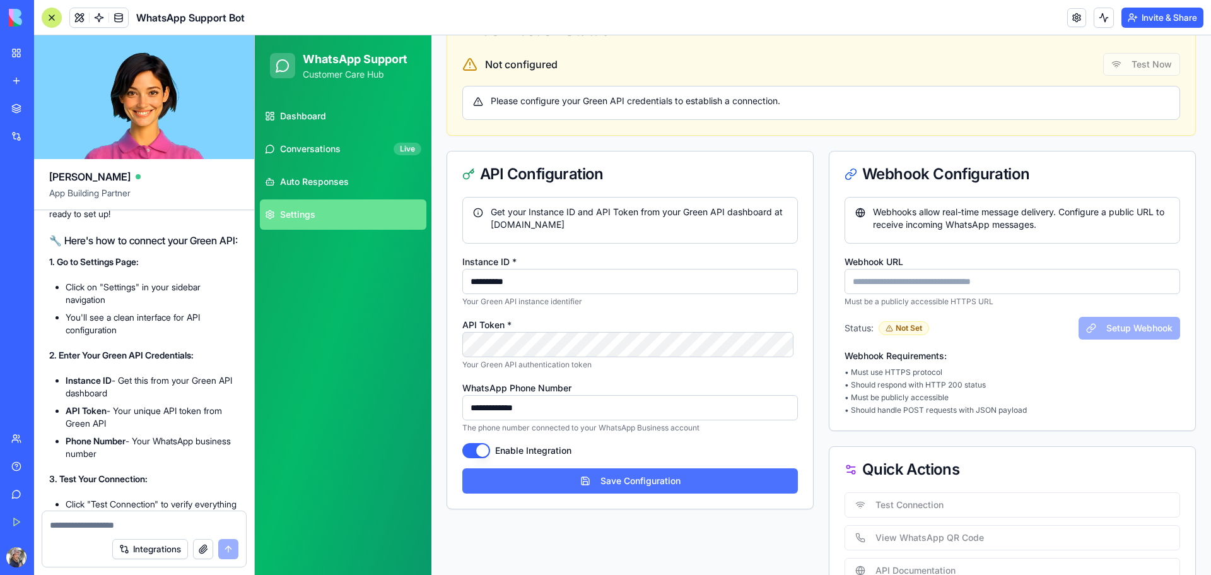
click at [517, 482] on button "Save Configuration" at bounding box center [629, 480] width 335 height 25
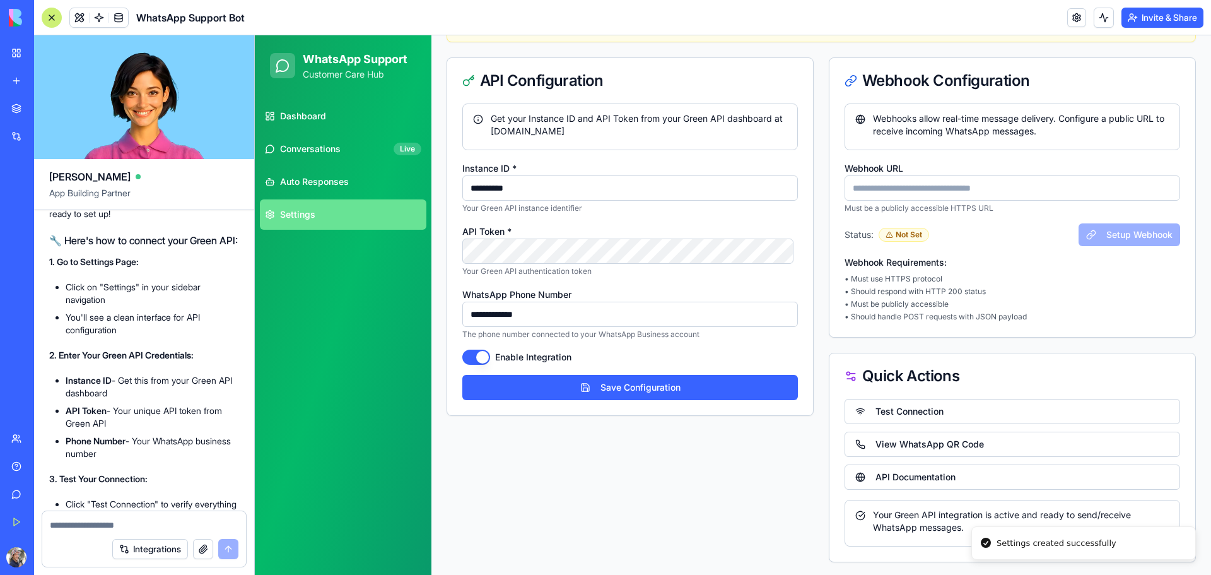
scroll to position [213, 0]
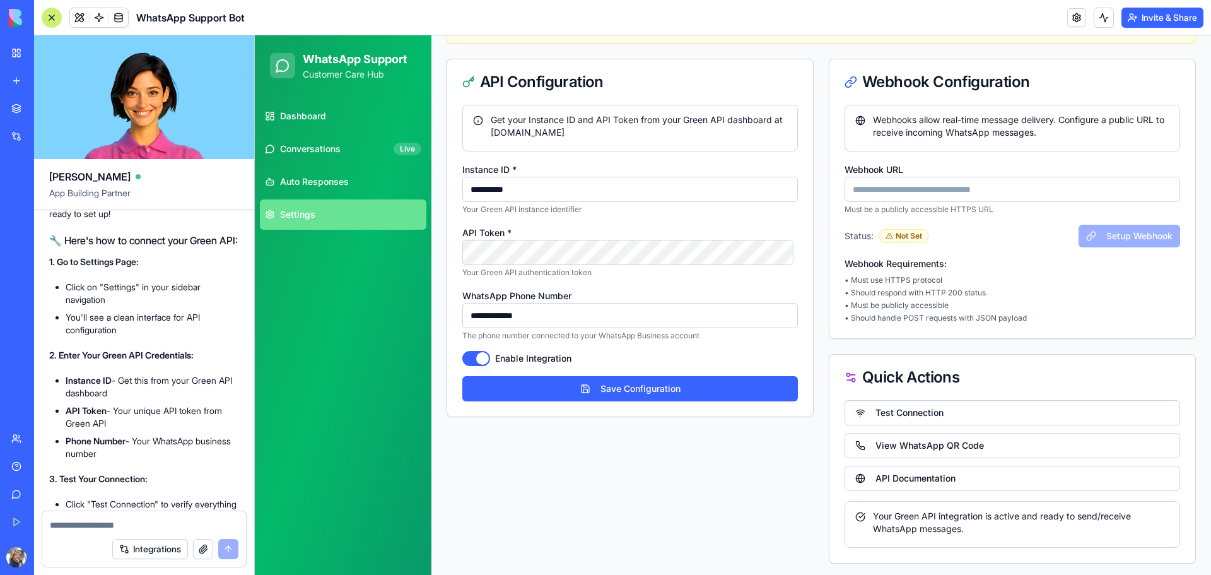
click at [907, 199] on input "Webhook URL" at bounding box center [1011, 189] width 335 height 25
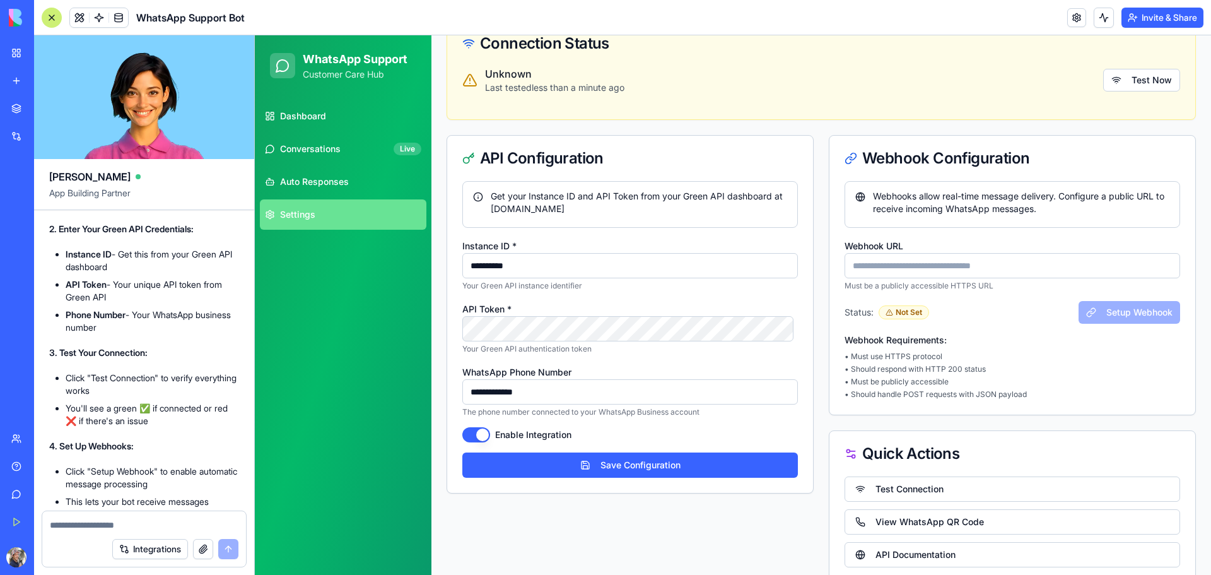
scroll to position [115, 0]
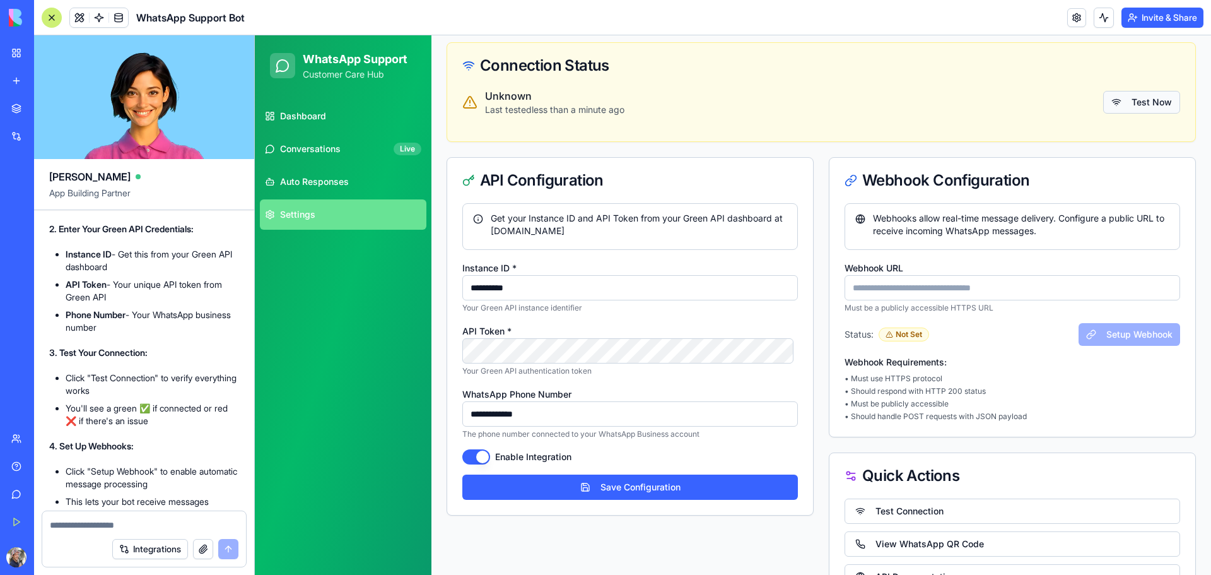
click at [1136, 91] on button "Test Now" at bounding box center [1141, 102] width 77 height 23
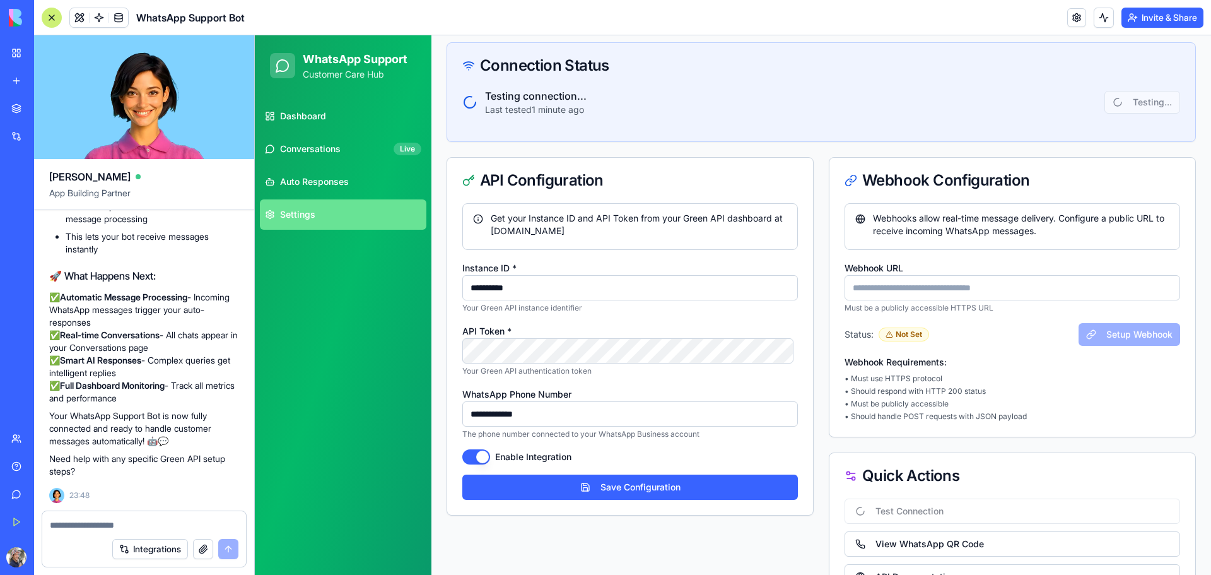
scroll to position [3083, 0]
click at [100, 527] on textarea at bounding box center [144, 524] width 189 height 13
type textarea "*"
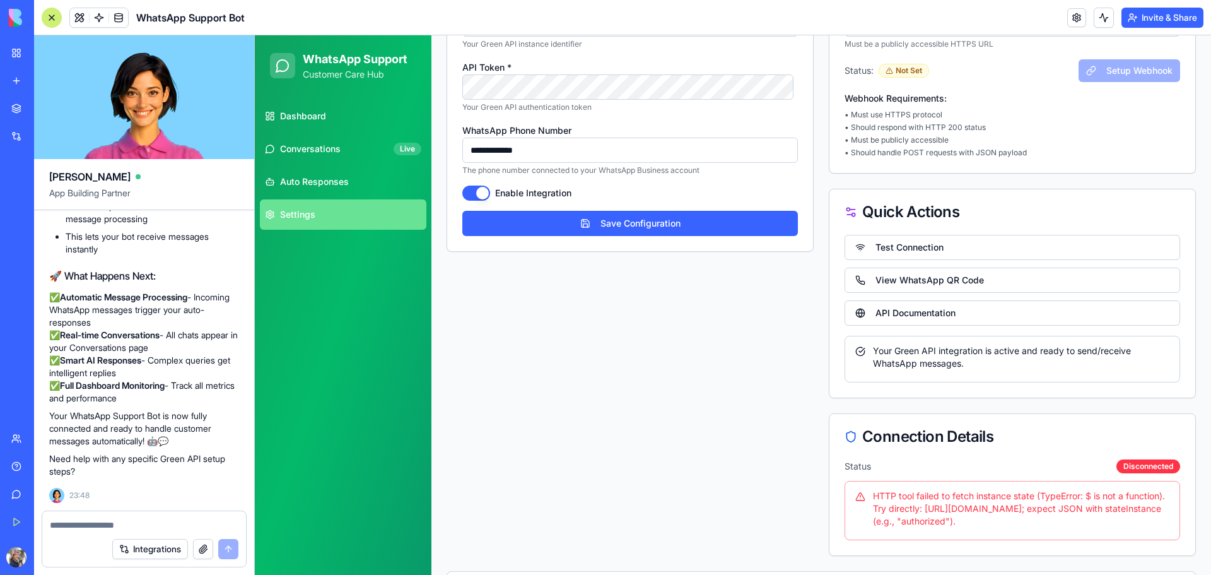
scroll to position [430, 0]
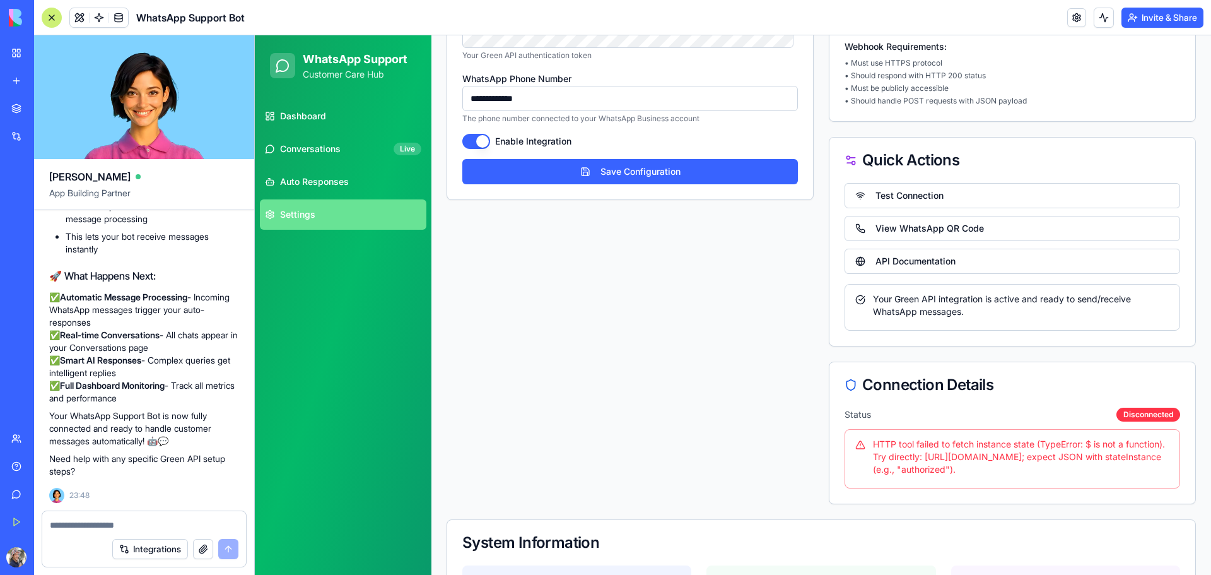
click at [120, 528] on textarea at bounding box center [144, 524] width 189 height 13
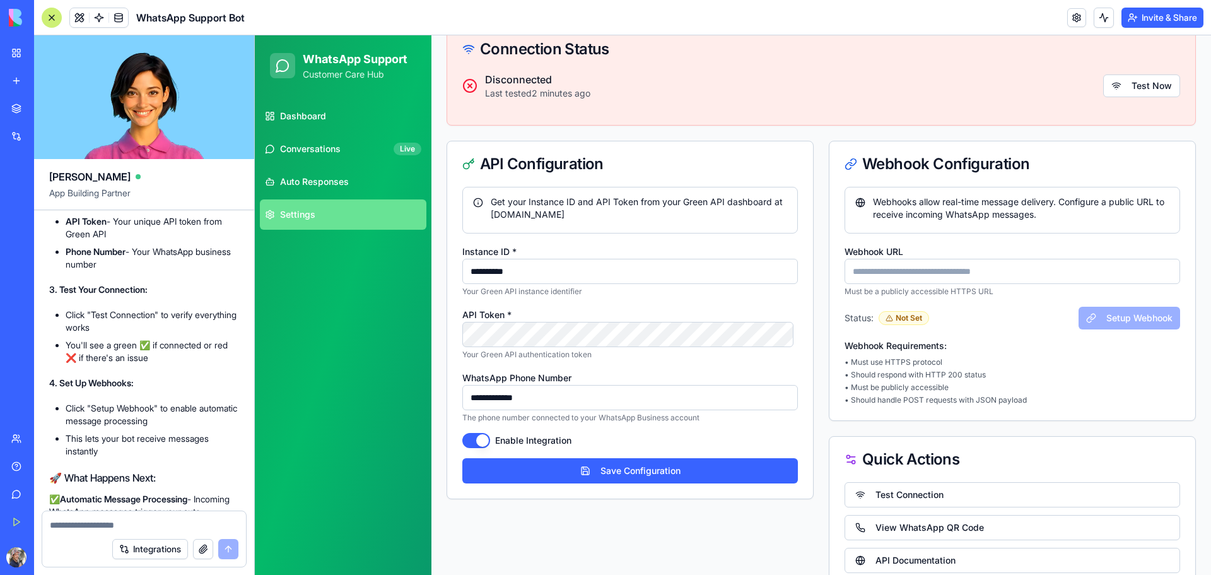
scroll to position [0, 0]
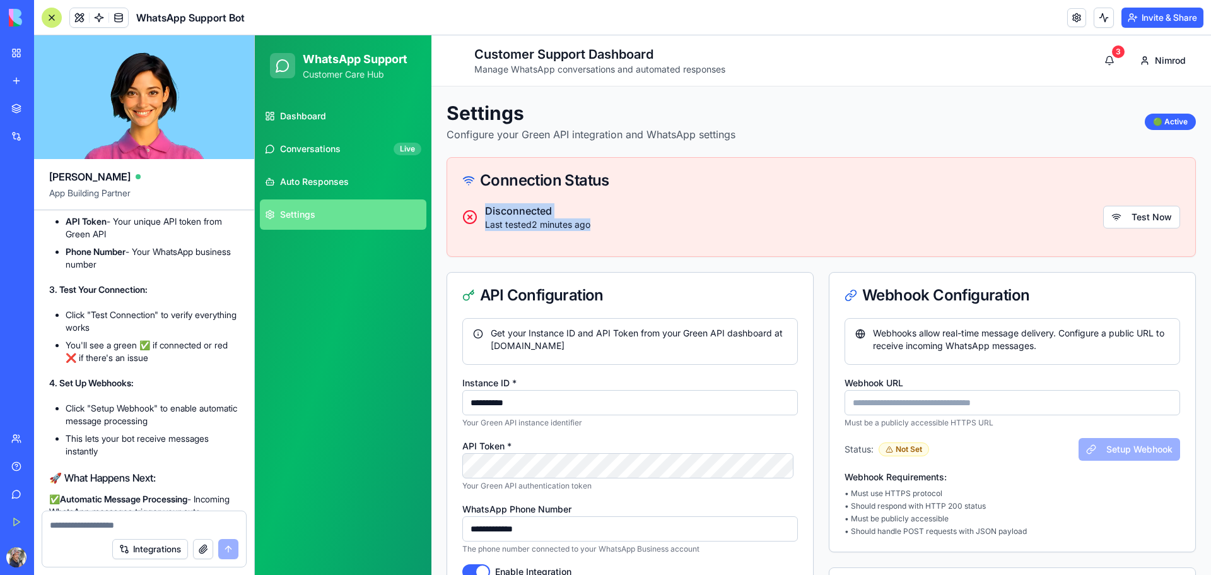
drag, startPoint x: 610, startPoint y: 228, endPoint x: 488, endPoint y: 216, distance: 122.3
click at [488, 216] on div "Disconnected Last tested 2 minutes ago Test Now" at bounding box center [821, 217] width 718 height 28
click at [1152, 225] on button "Test Now" at bounding box center [1141, 217] width 77 height 23
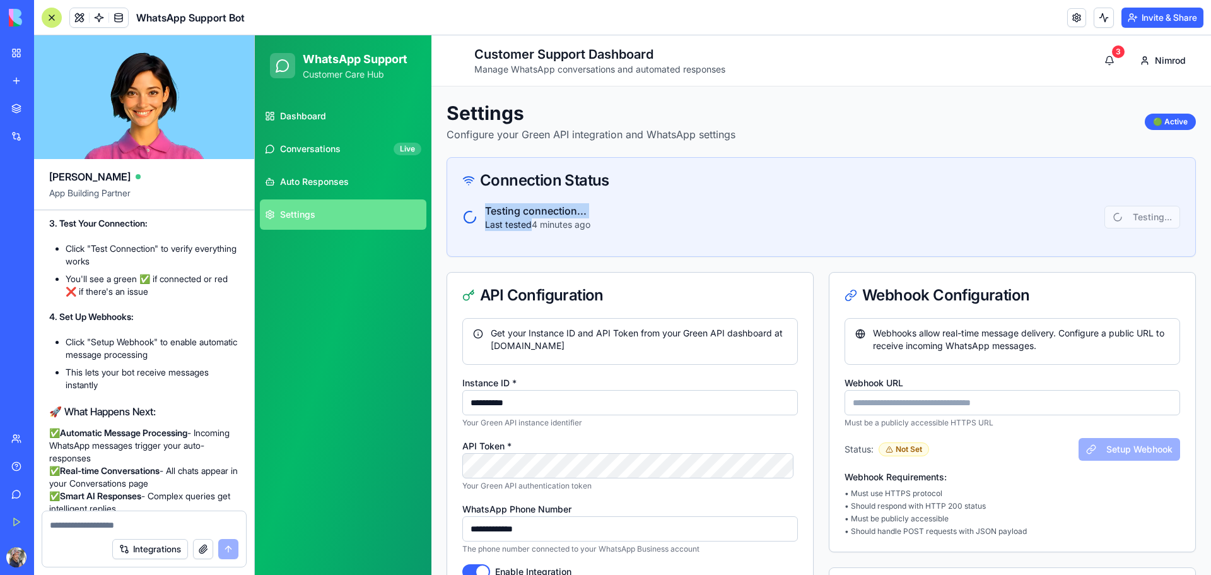
scroll to position [3083, 0]
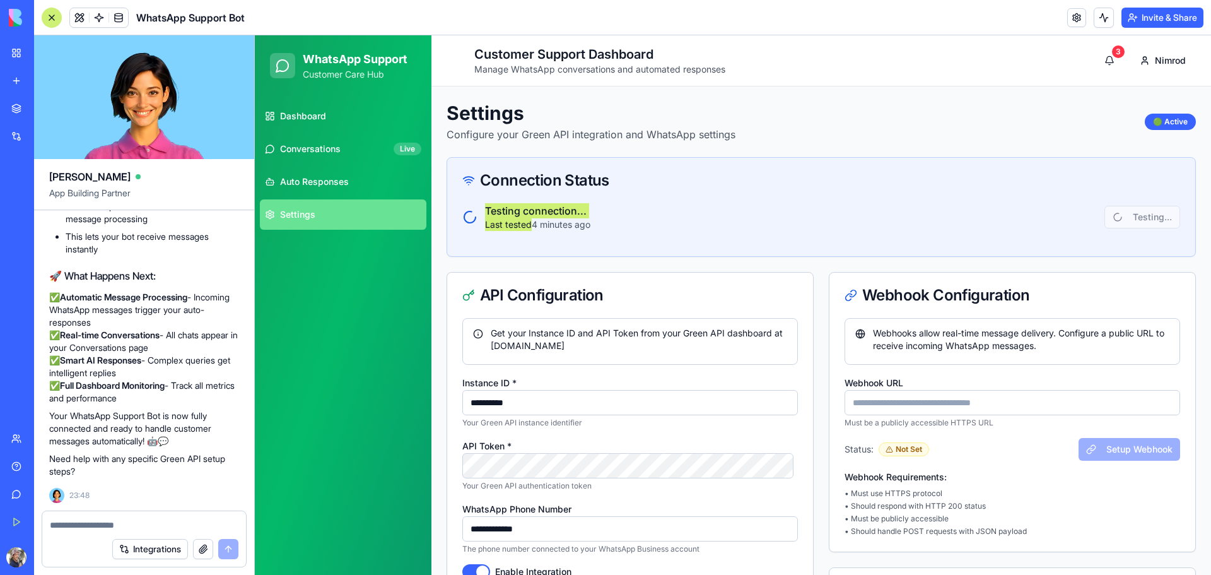
click at [118, 527] on textarea at bounding box center [144, 524] width 189 height 13
type textarea "*"
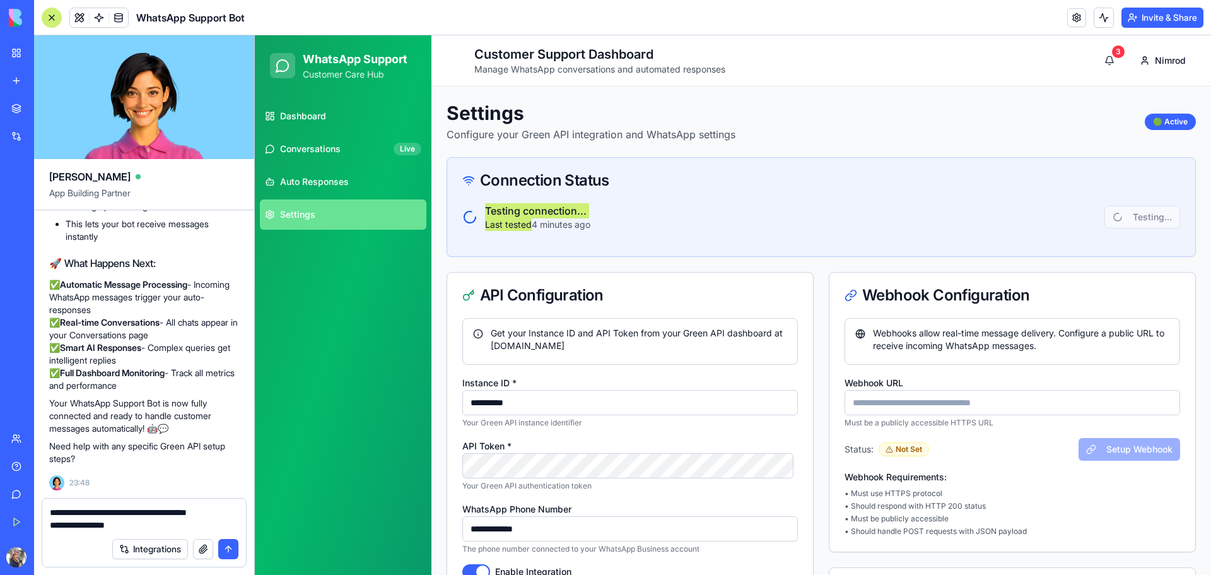
type textarea "**********"
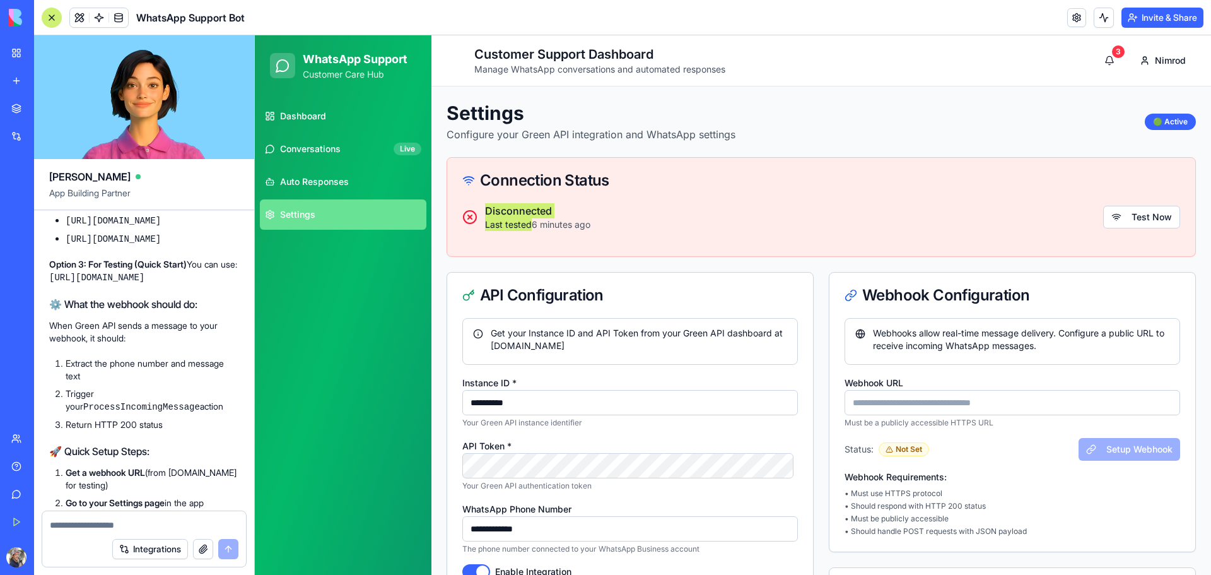
scroll to position [3719, 0]
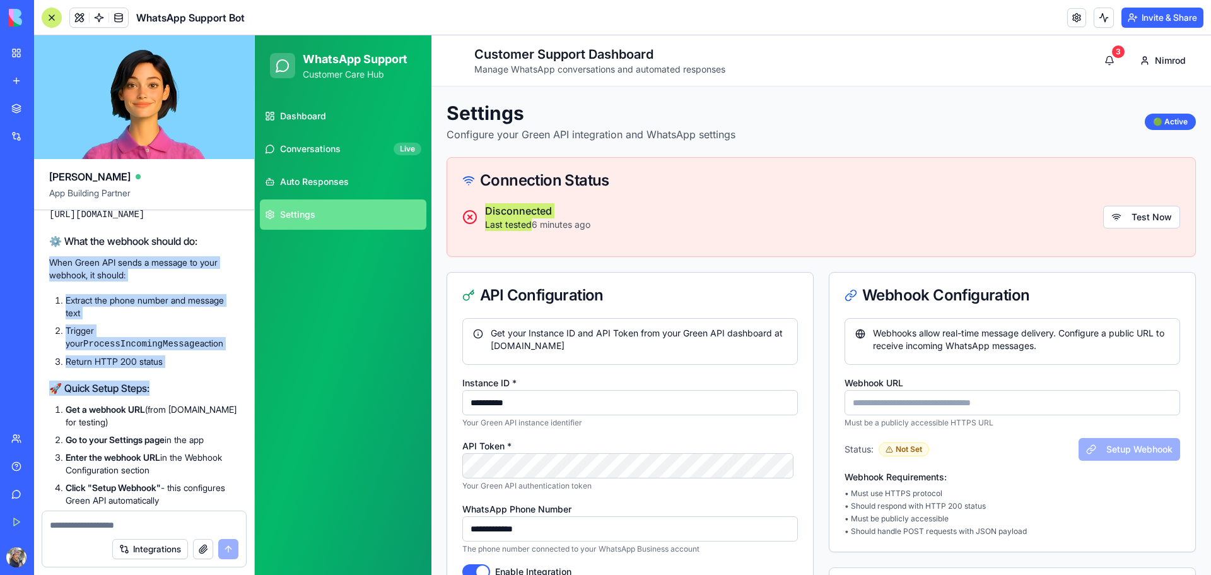
drag, startPoint x: 45, startPoint y: 339, endPoint x: 225, endPoint y: 457, distance: 215.5
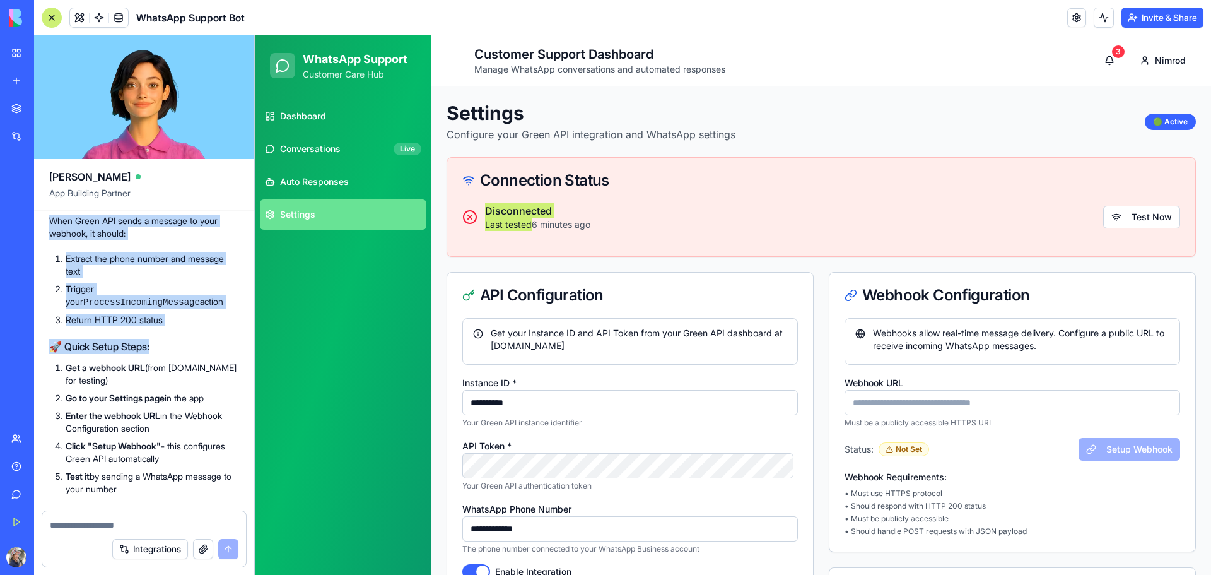
scroll to position [3783, 0]
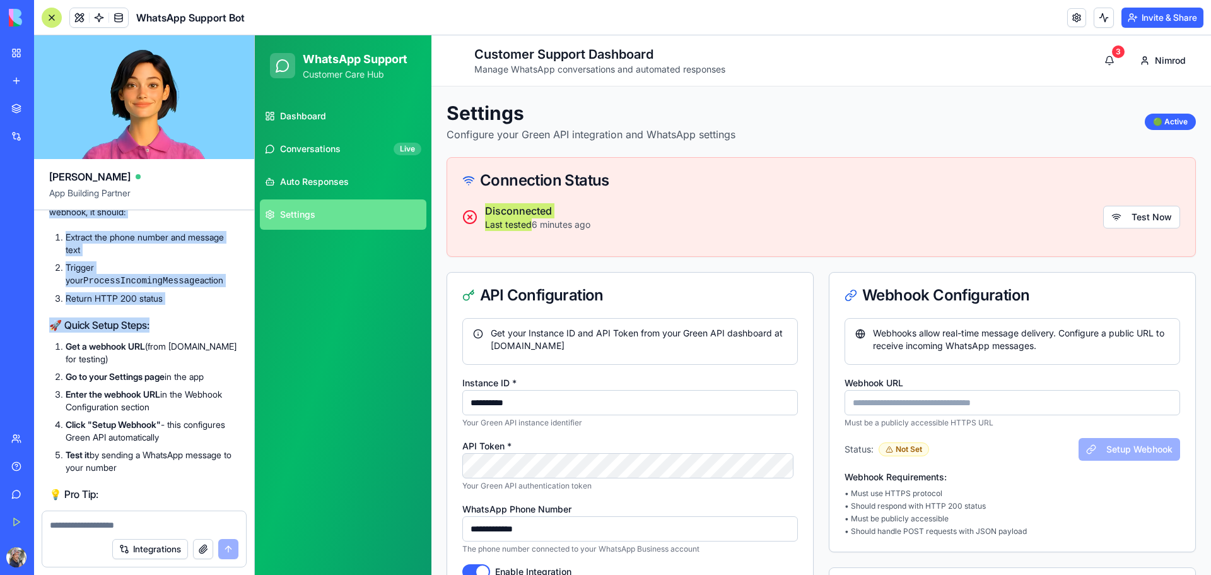
click at [185, 332] on h2 "🚀 Quick Setup Steps:" at bounding box center [144, 324] width 190 height 15
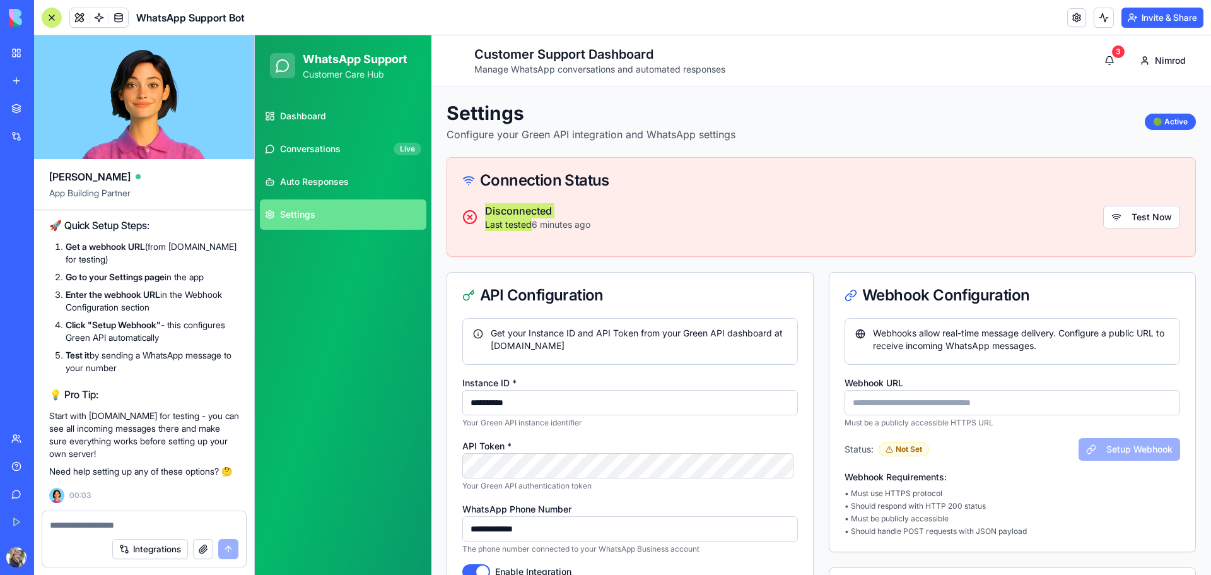
scroll to position [3972, 0]
click at [124, 526] on textarea at bounding box center [144, 524] width 189 height 13
type textarea "*"
type textarea "**********"
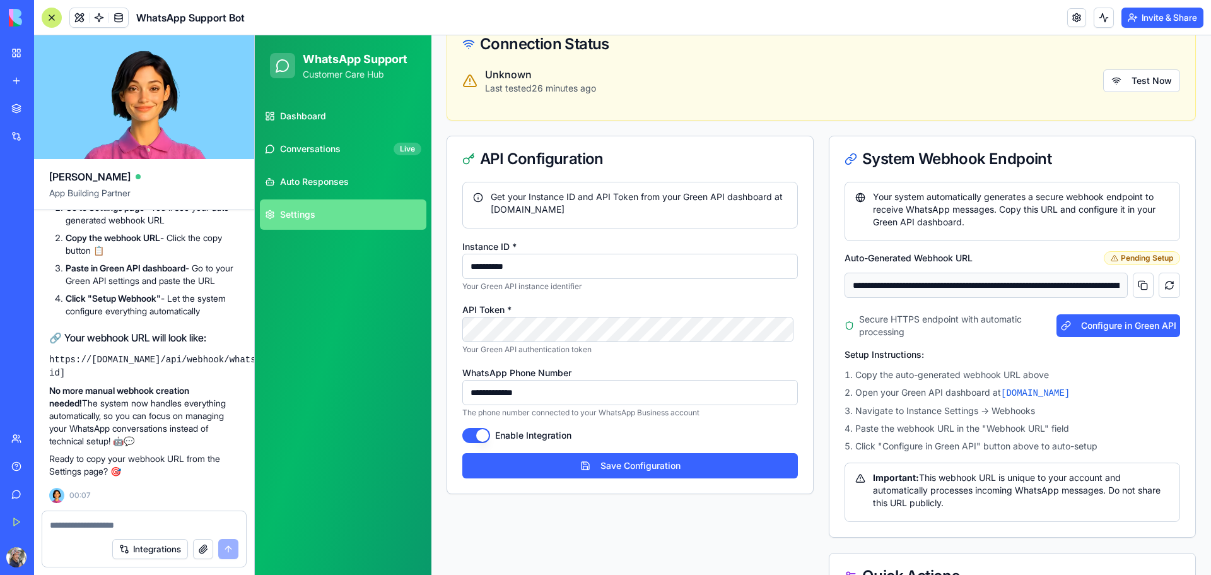
scroll to position [126, 0]
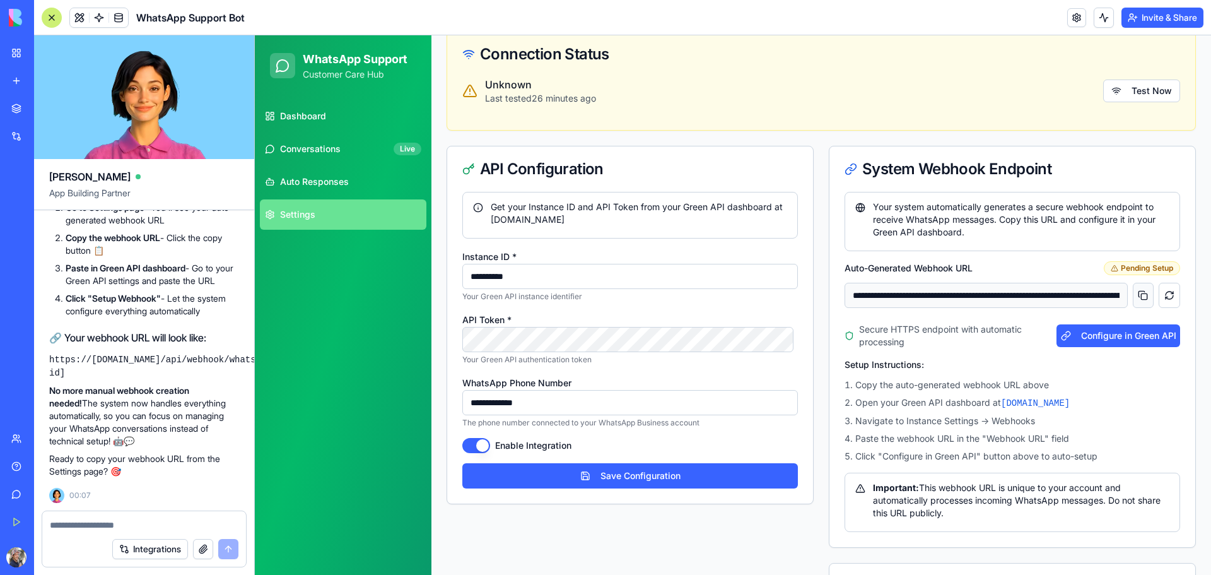
click at [1133, 298] on button at bounding box center [1143, 295] width 21 height 25
